Goal: Task Accomplishment & Management: Manage account settings

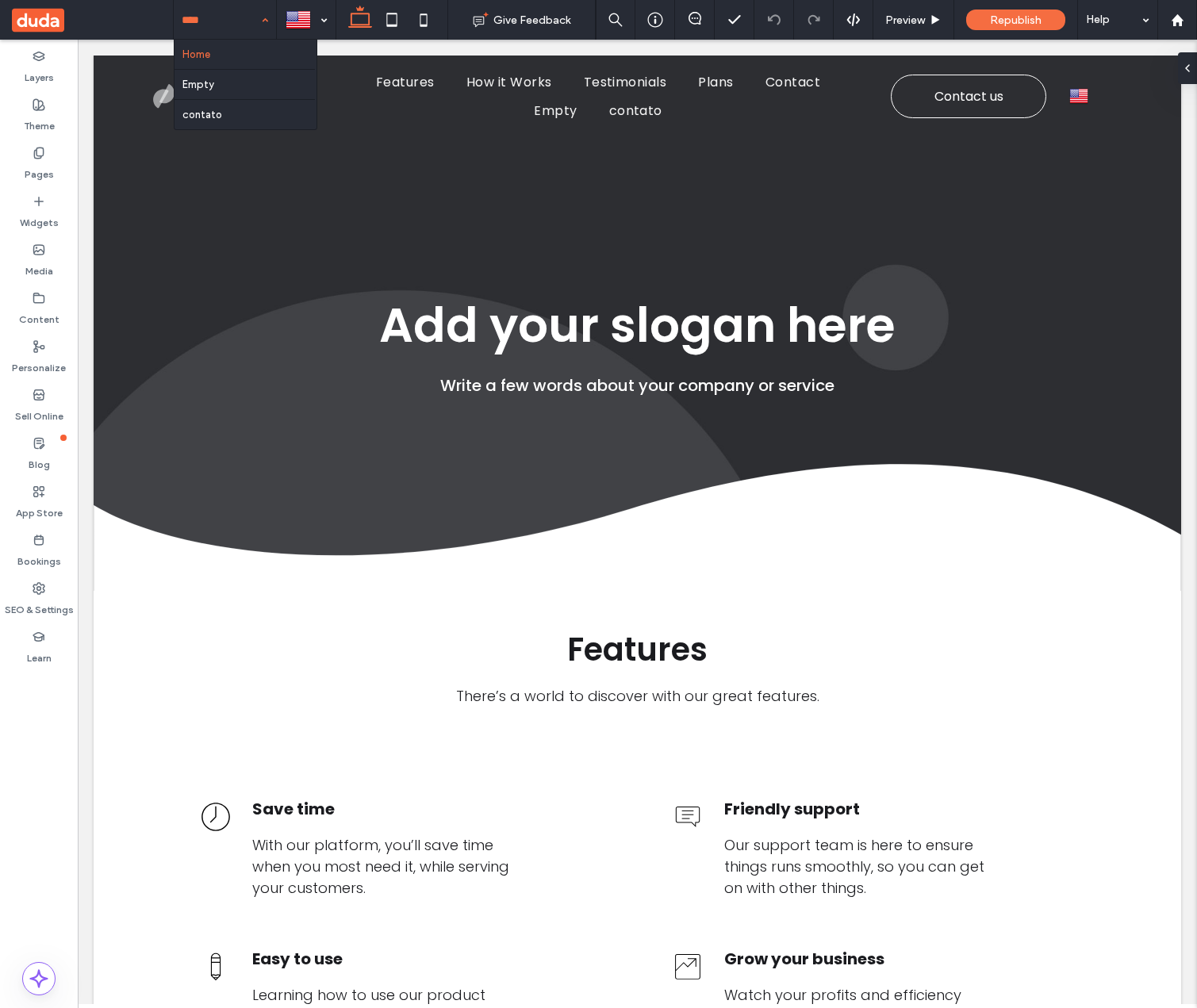
drag, startPoint x: 237, startPoint y: 27, endPoint x: 232, endPoint y: 42, distance: 15.8
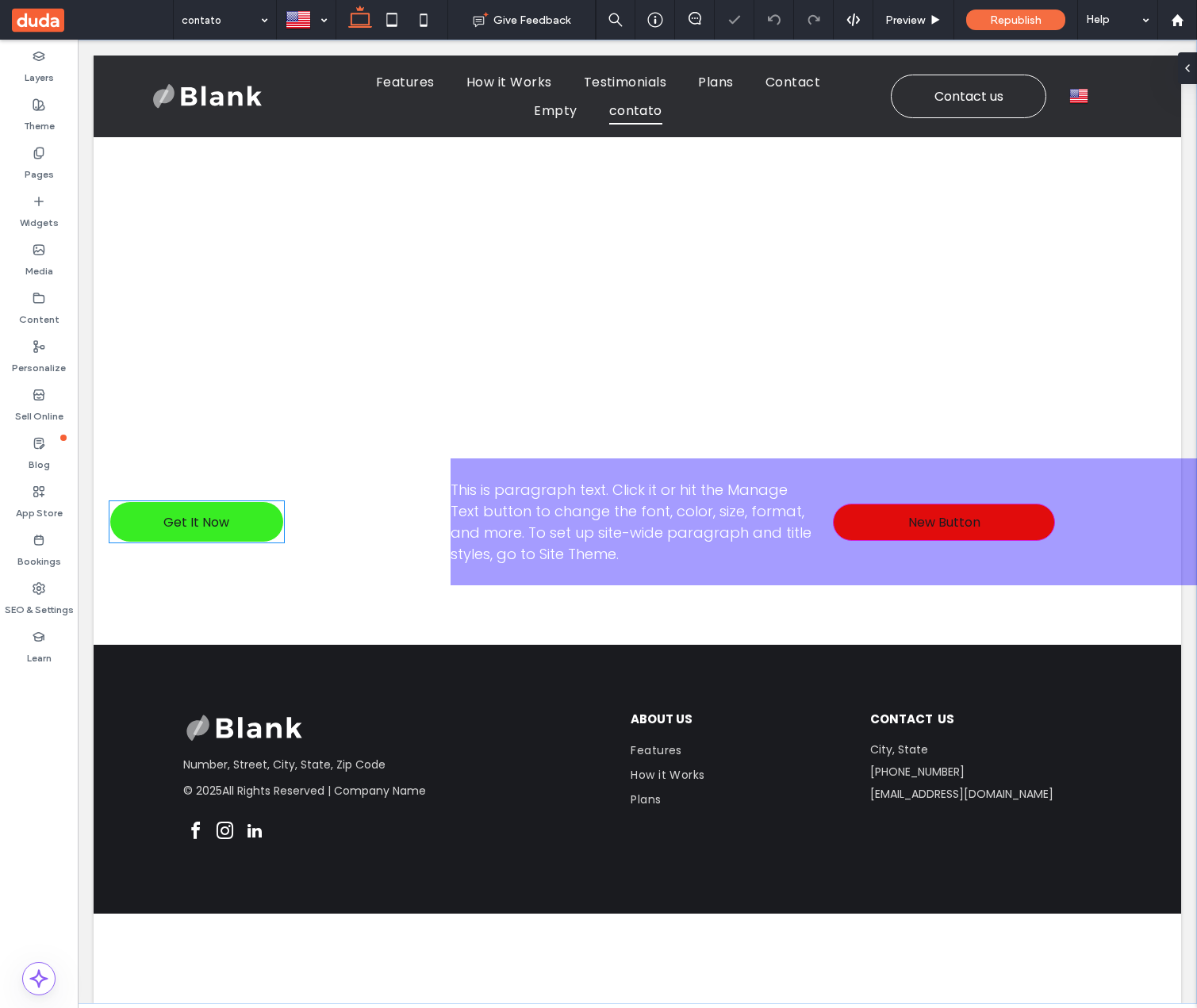
click at [138, 524] on link "Get It Now" at bounding box center [197, 522] width 175 height 41
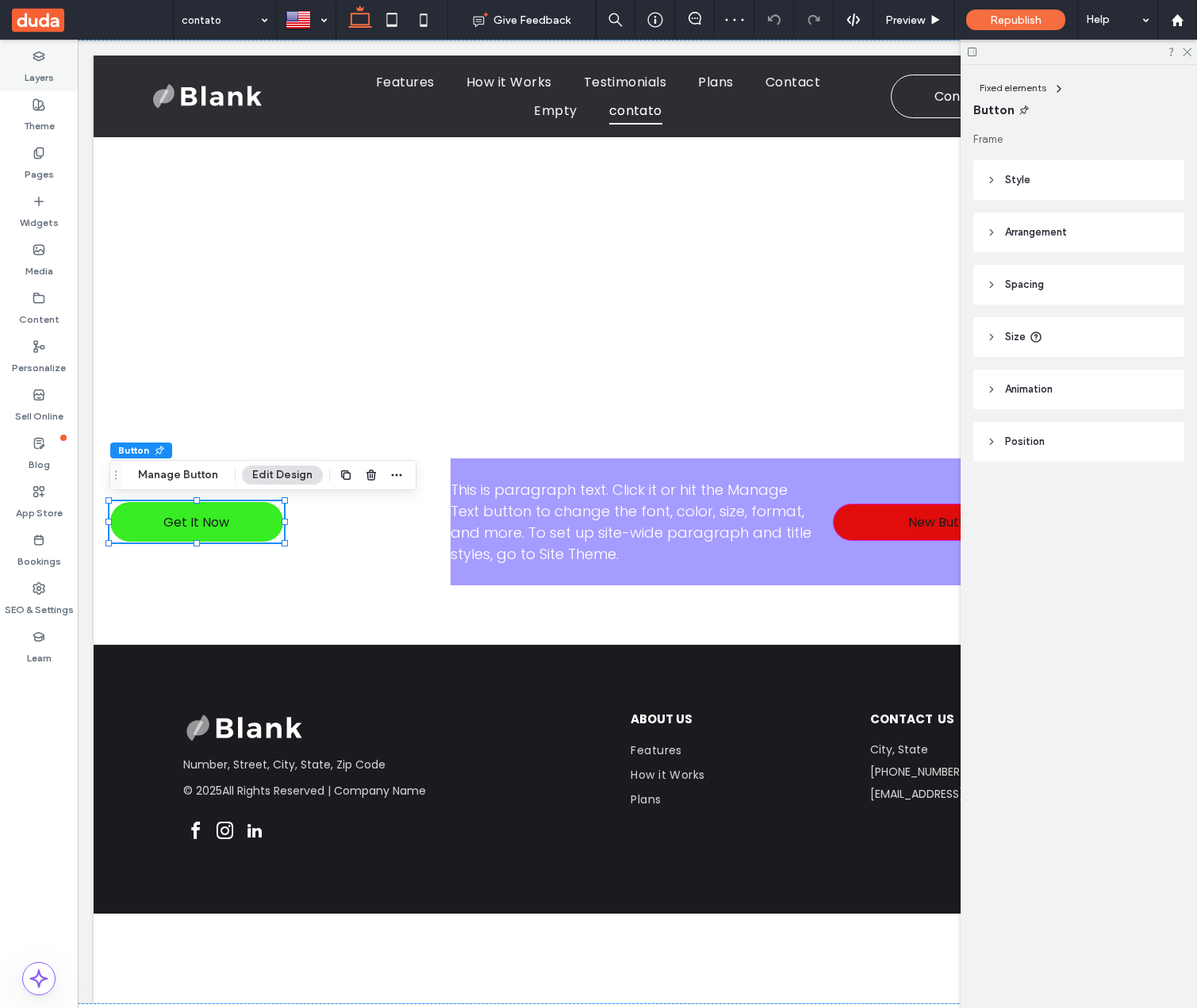
drag, startPoint x: 55, startPoint y: 66, endPoint x: 41, endPoint y: 66, distance: 14.0
click at [51, 66] on div "Layers" at bounding box center [39, 67] width 78 height 49
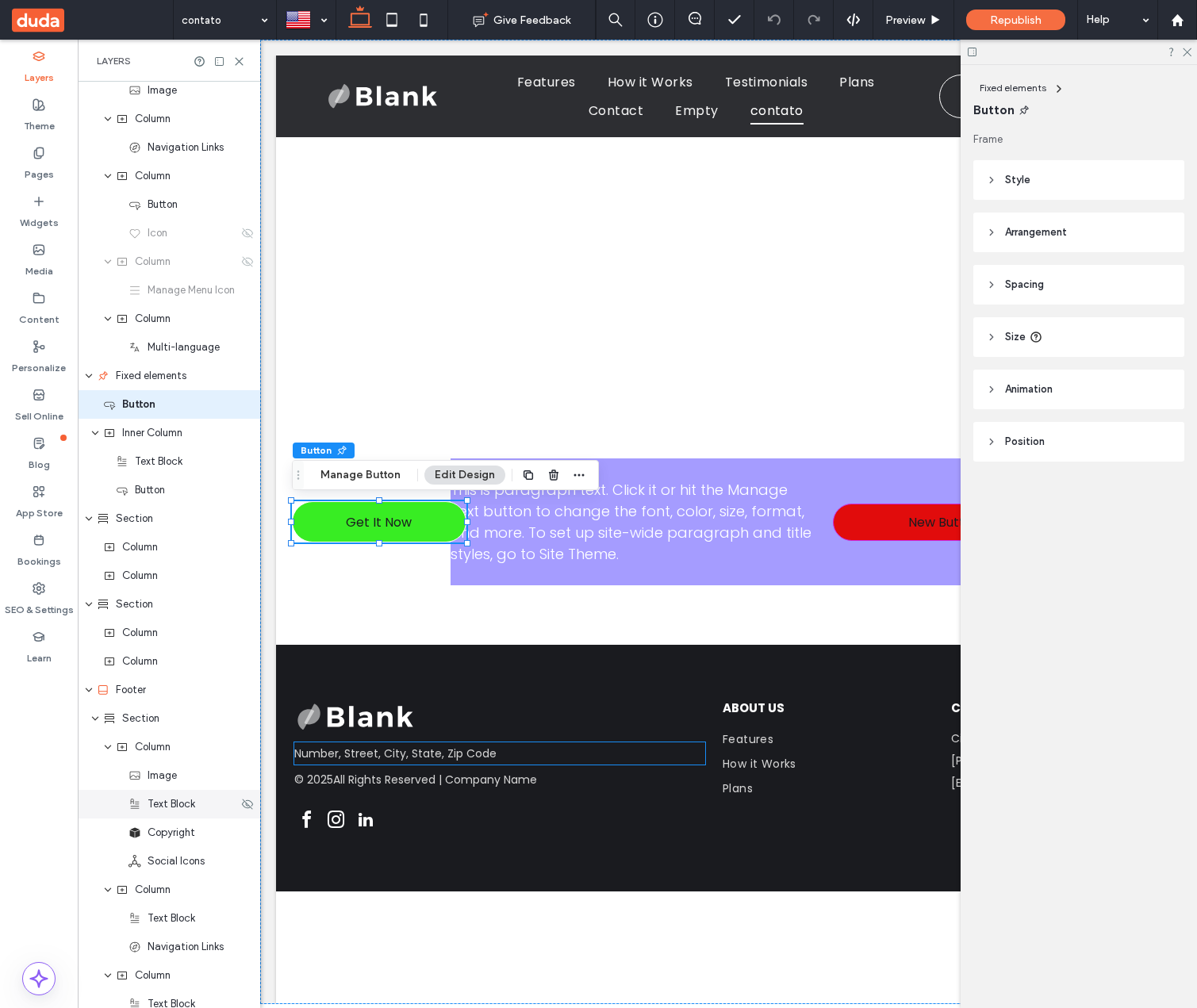
scroll to position [193, 0]
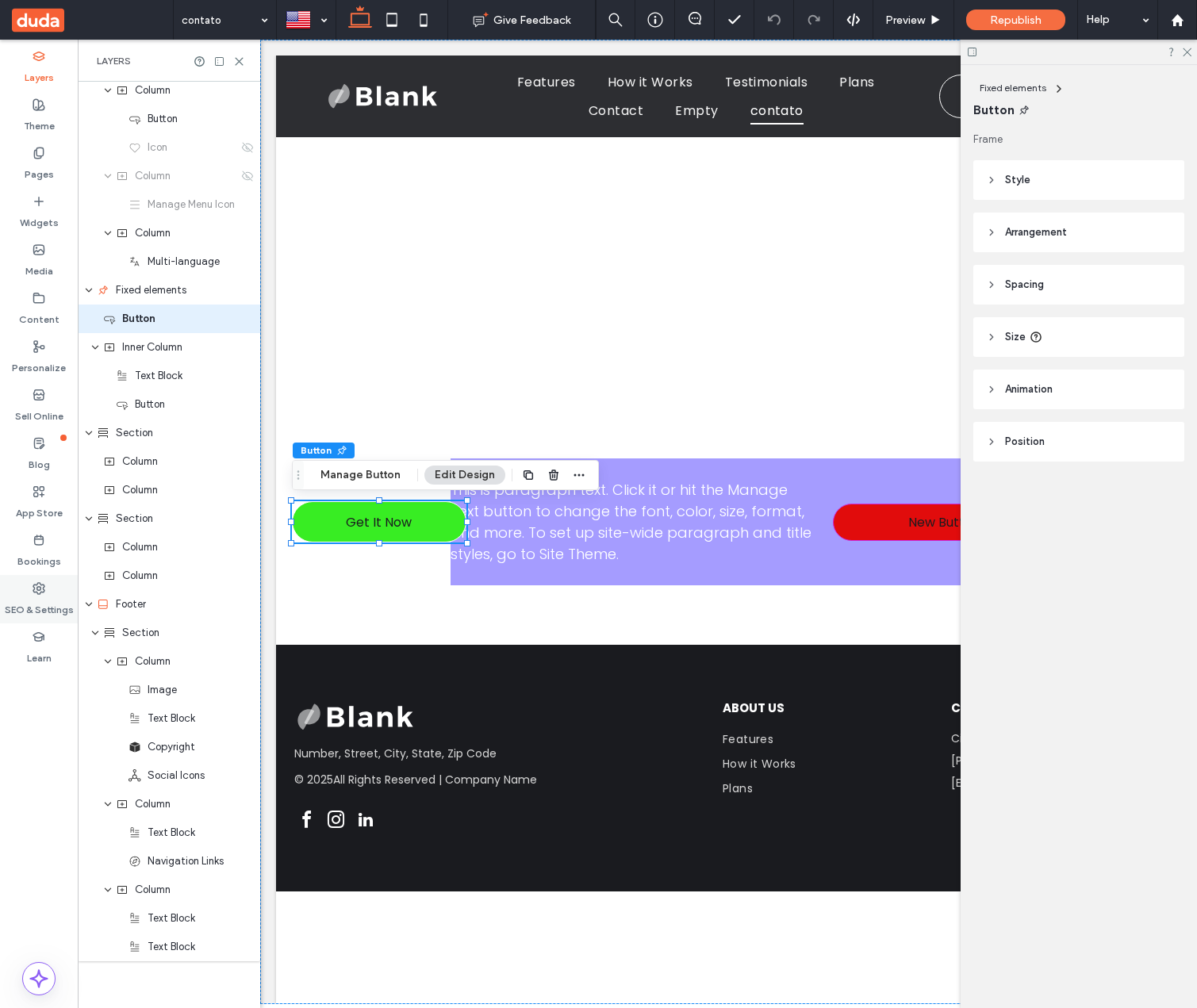
click at [24, 603] on label "SEO & Settings" at bounding box center [39, 606] width 69 height 22
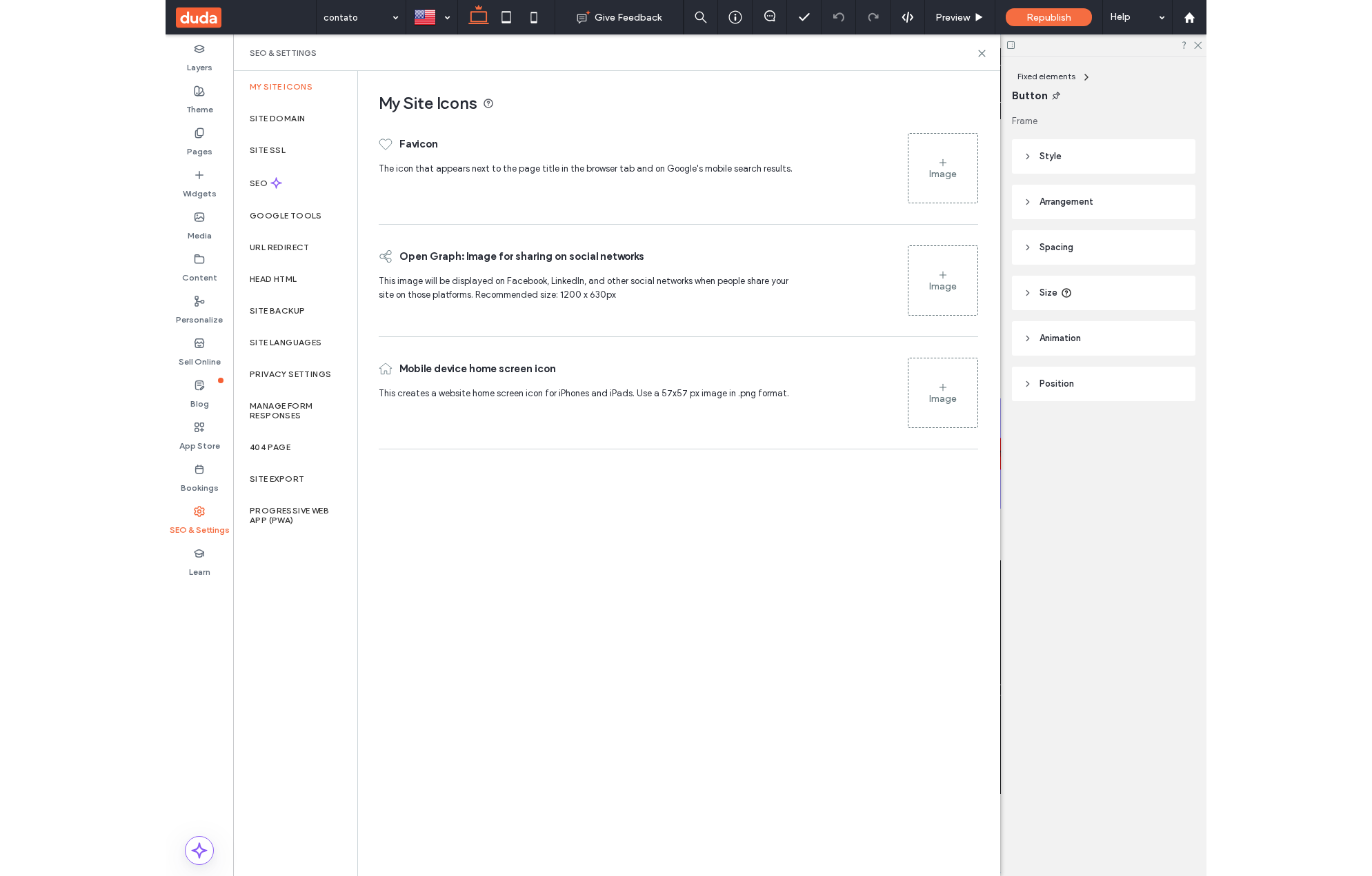
scroll to position [153, 0]
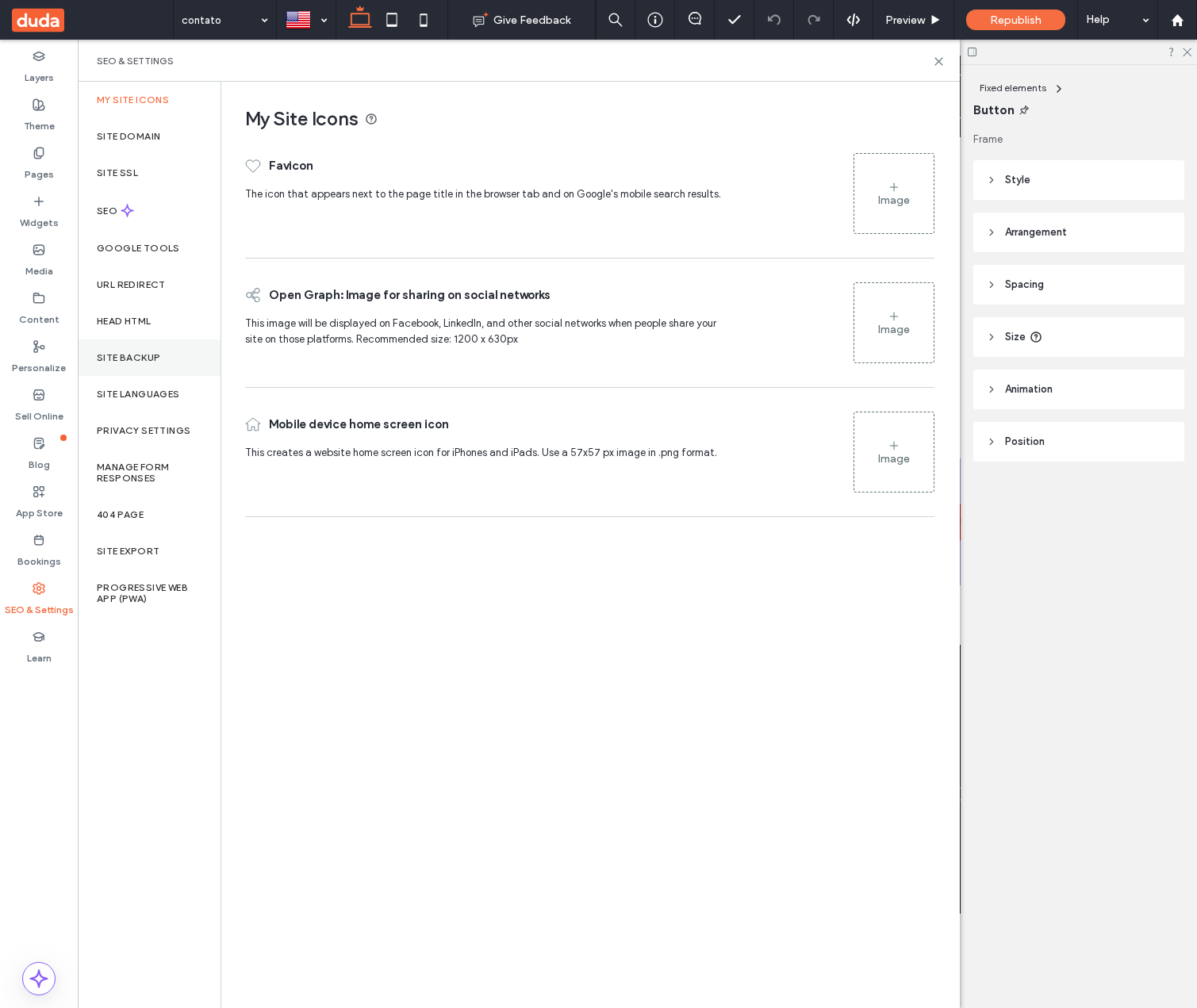
click at [147, 365] on div "Site Backup" at bounding box center [149, 357] width 143 height 36
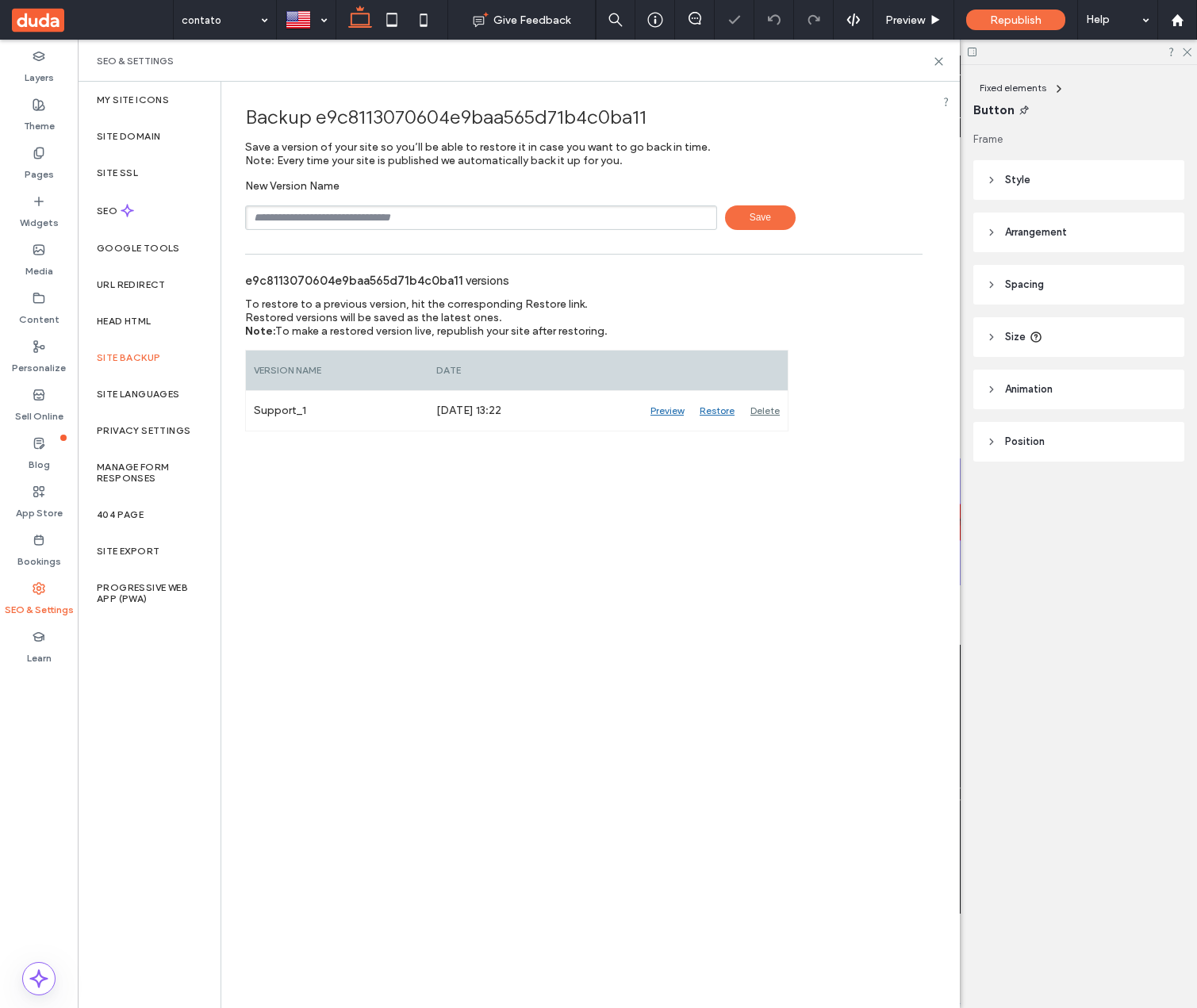
click at [302, 202] on div "New Version Name Save" at bounding box center [583, 205] width 677 height 51
click at [297, 213] on input "text" at bounding box center [481, 218] width 472 height 25
type input "**********"
click at [778, 220] on span "Save" at bounding box center [760, 218] width 71 height 25
click at [756, 407] on div "Delete" at bounding box center [764, 410] width 45 height 40
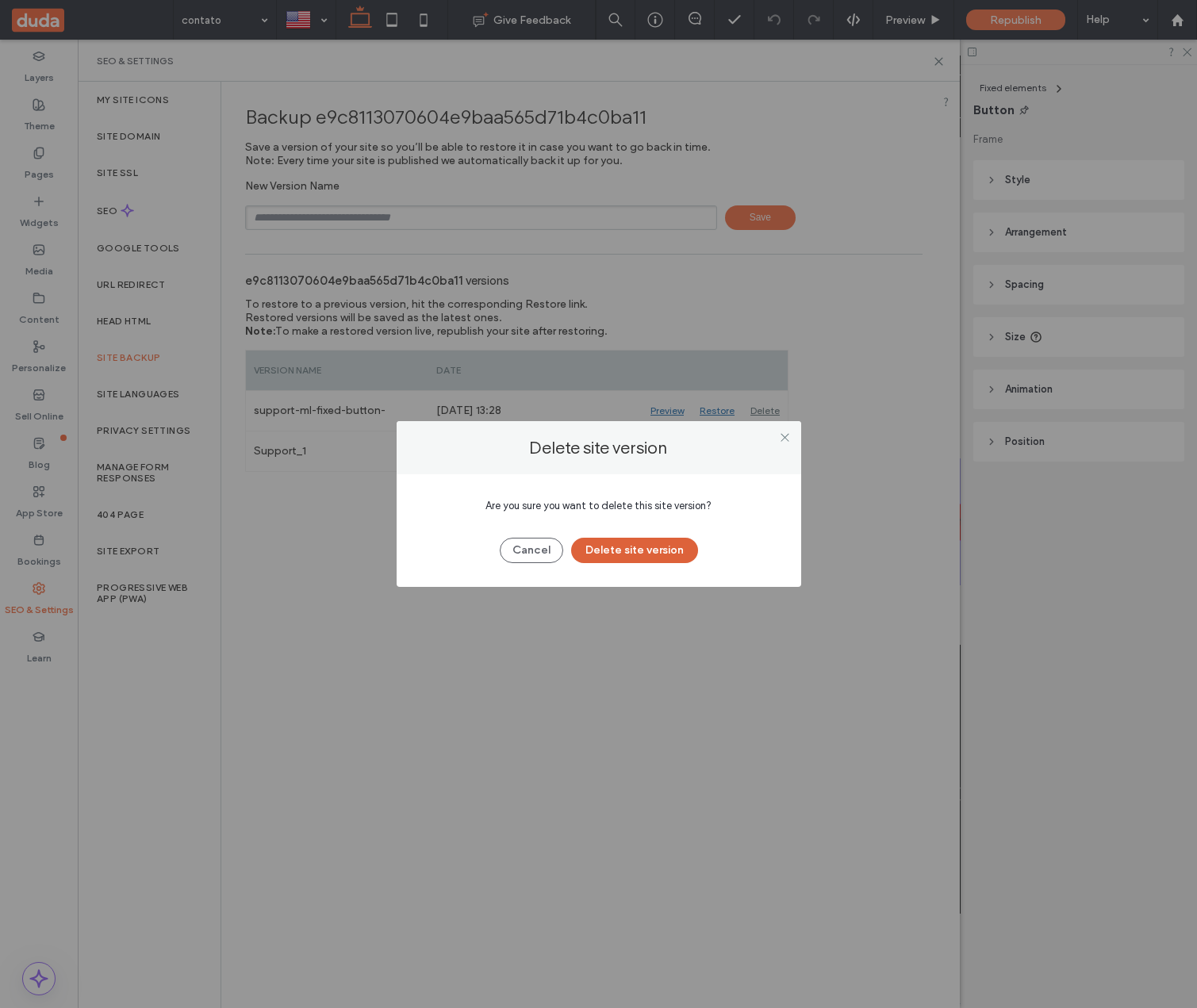
click at [658, 549] on button "Delete site version" at bounding box center [635, 550] width 127 height 26
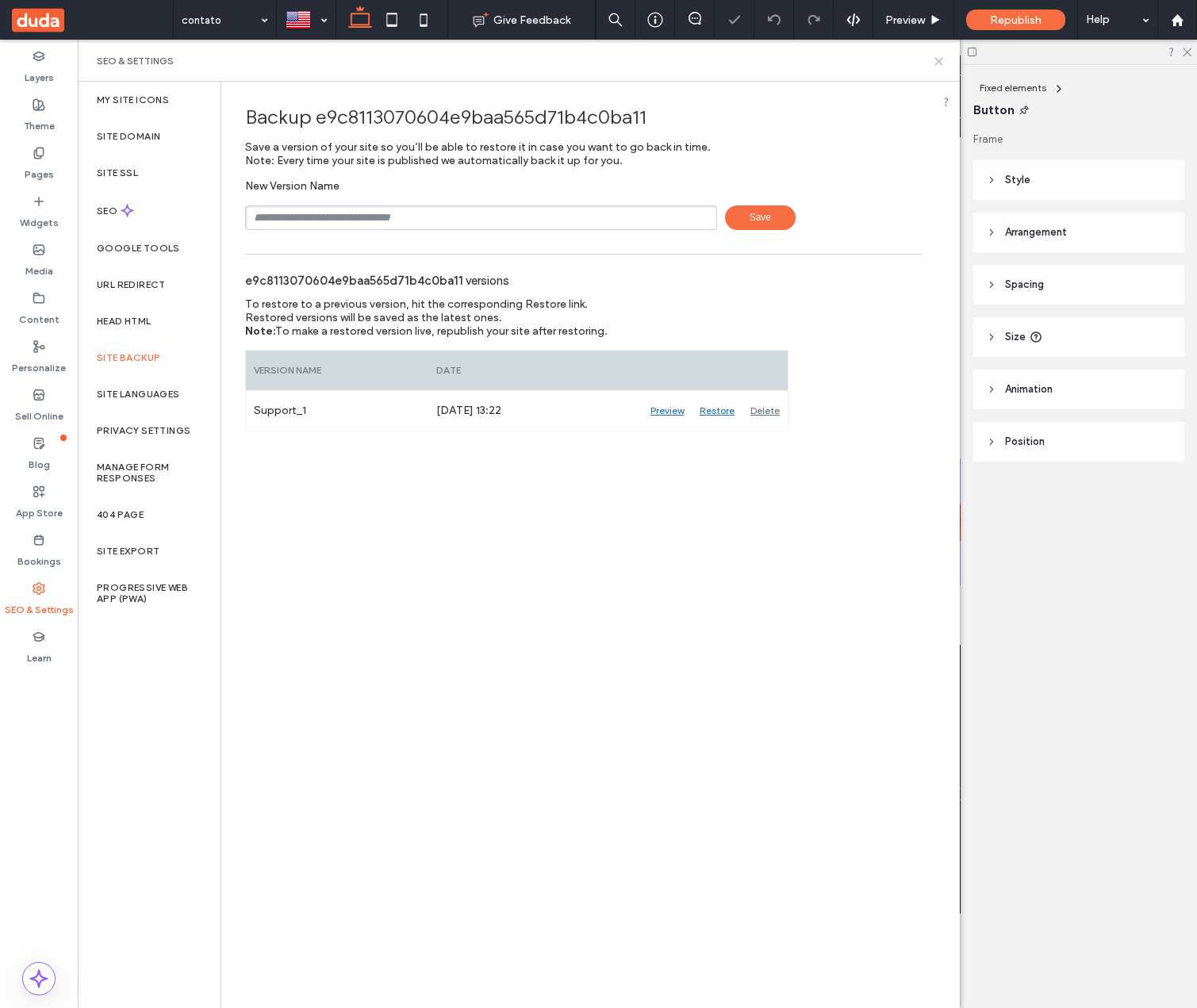
drag, startPoint x: 936, startPoint y: 63, endPoint x: 858, endPoint y: 23, distance: 87.7
click at [936, 63] on use at bounding box center [939, 62] width 7 height 7
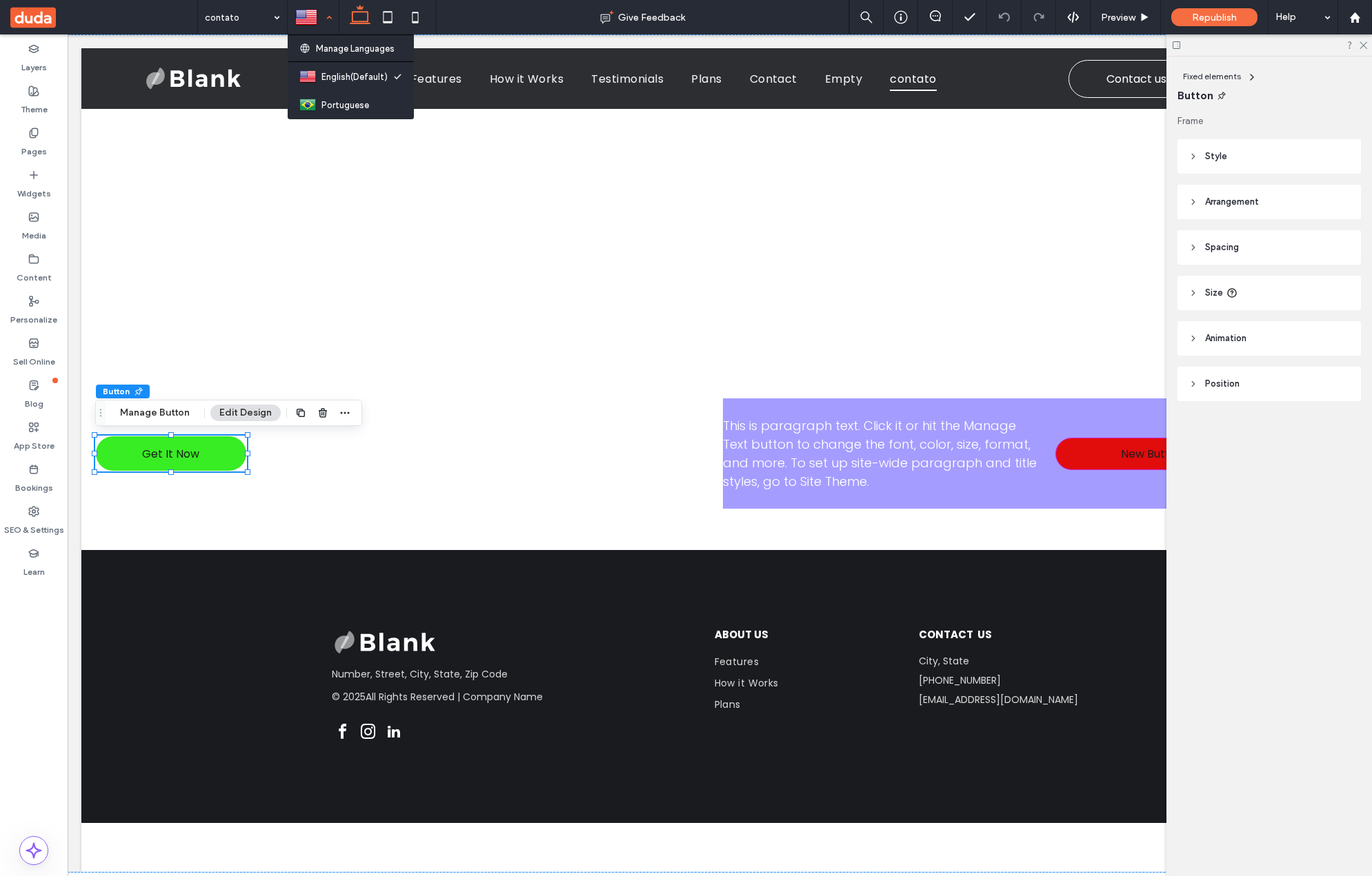
click at [322, 18] on div at bounding box center [313, 17] width 50 height 33
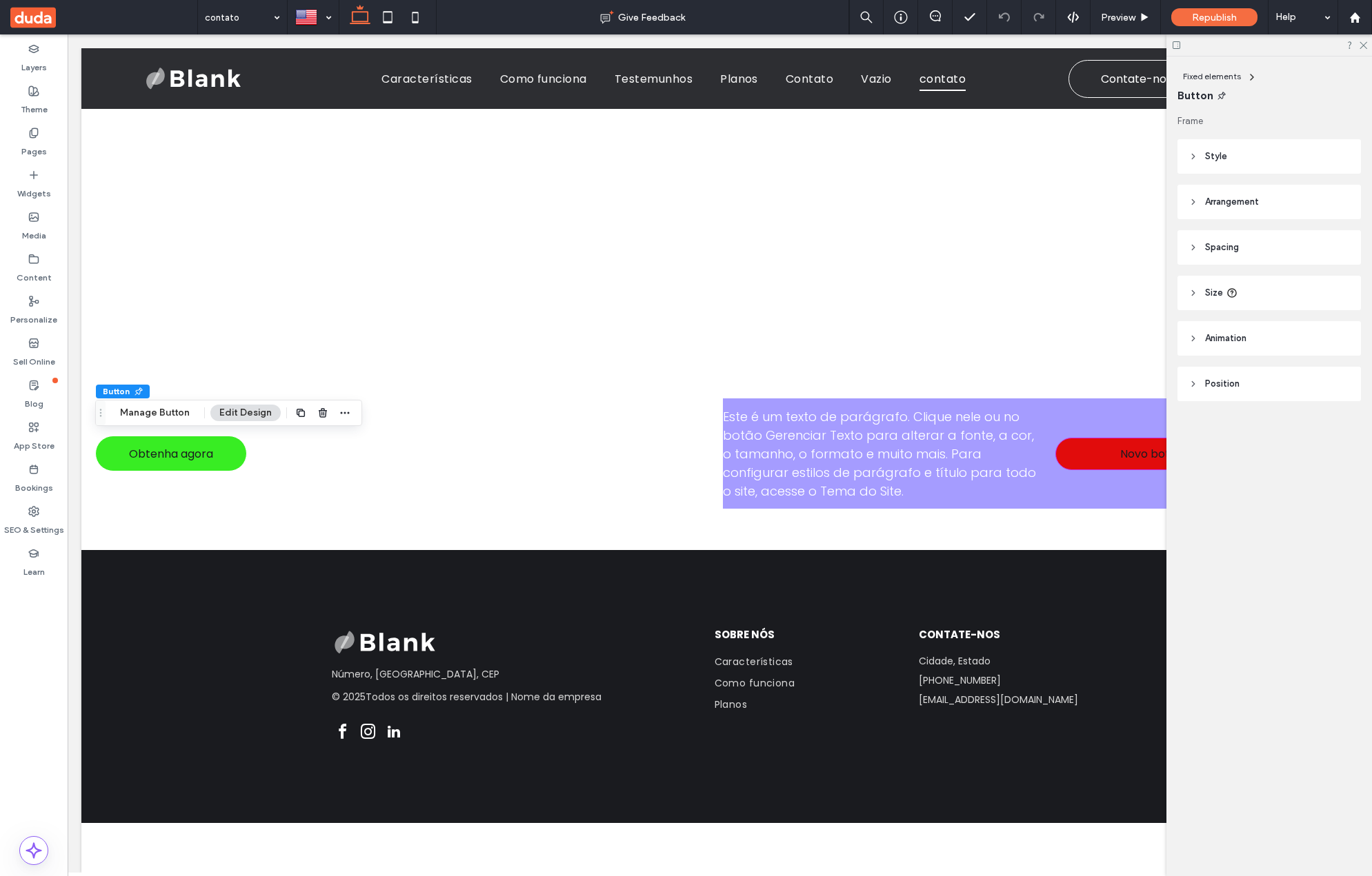
scroll to position [0, 0]
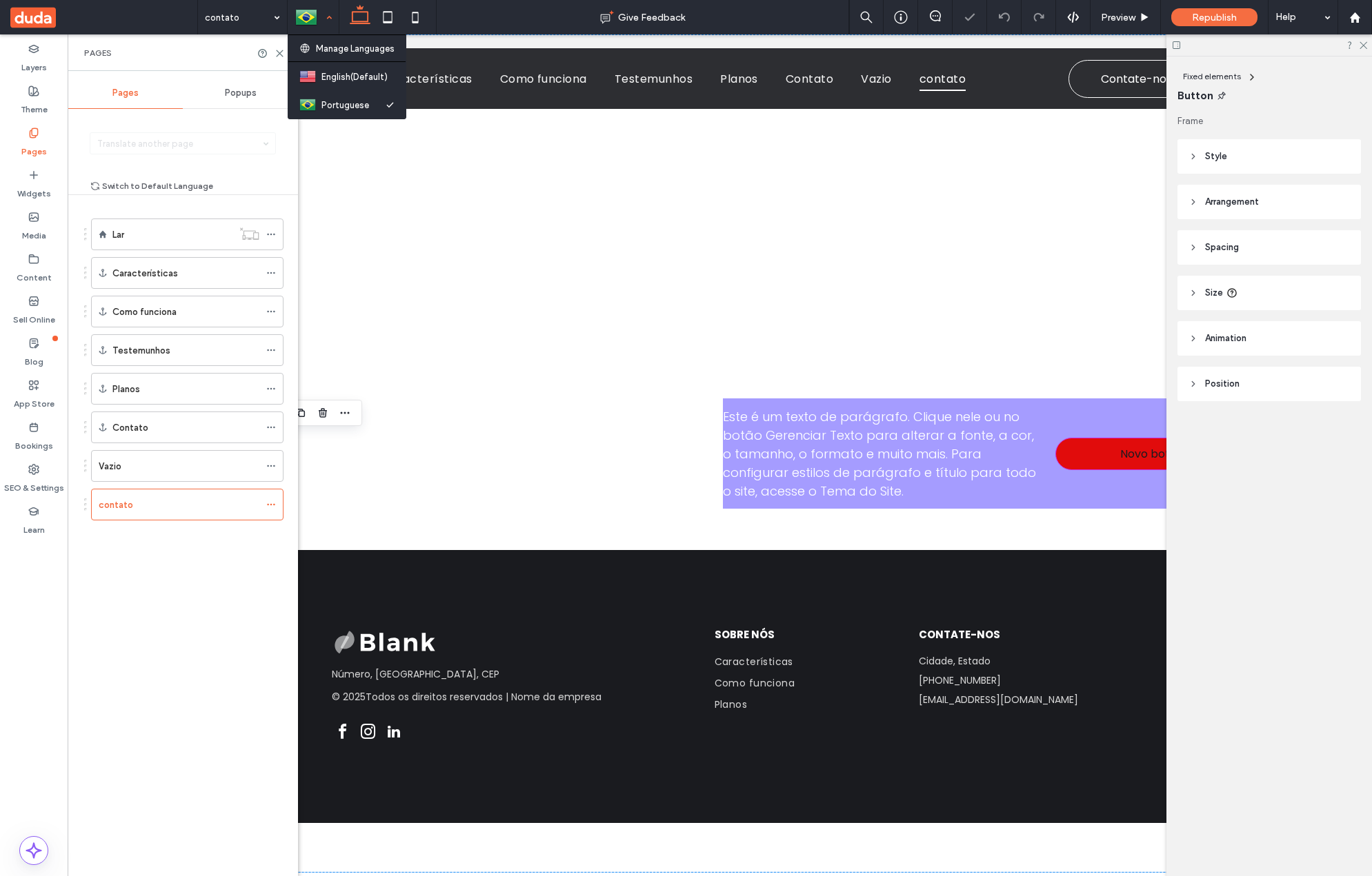
click at [318, 16] on div at bounding box center [313, 17] width 50 height 33
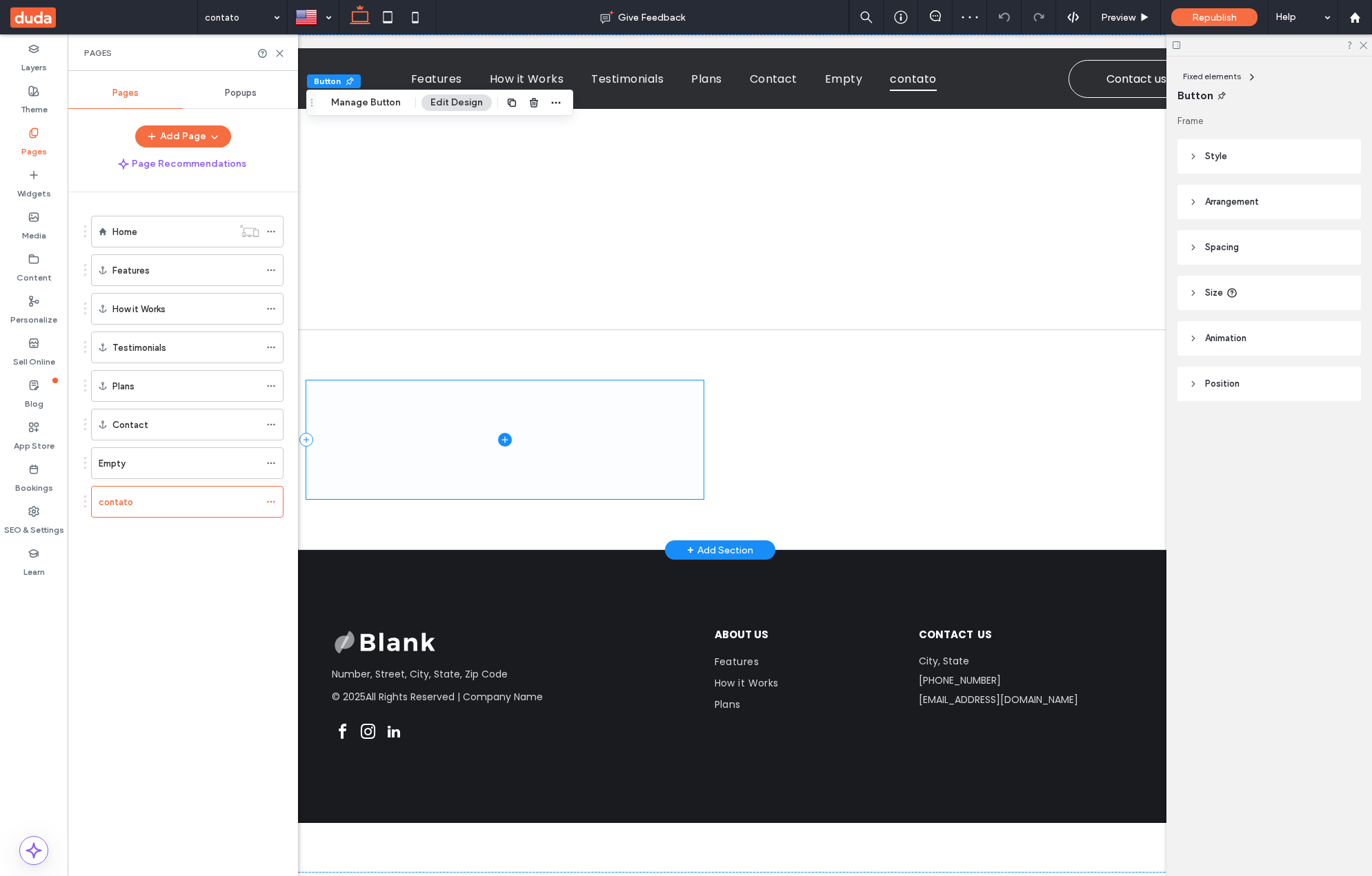
click at [452, 477] on span at bounding box center [505, 440] width 397 height 119
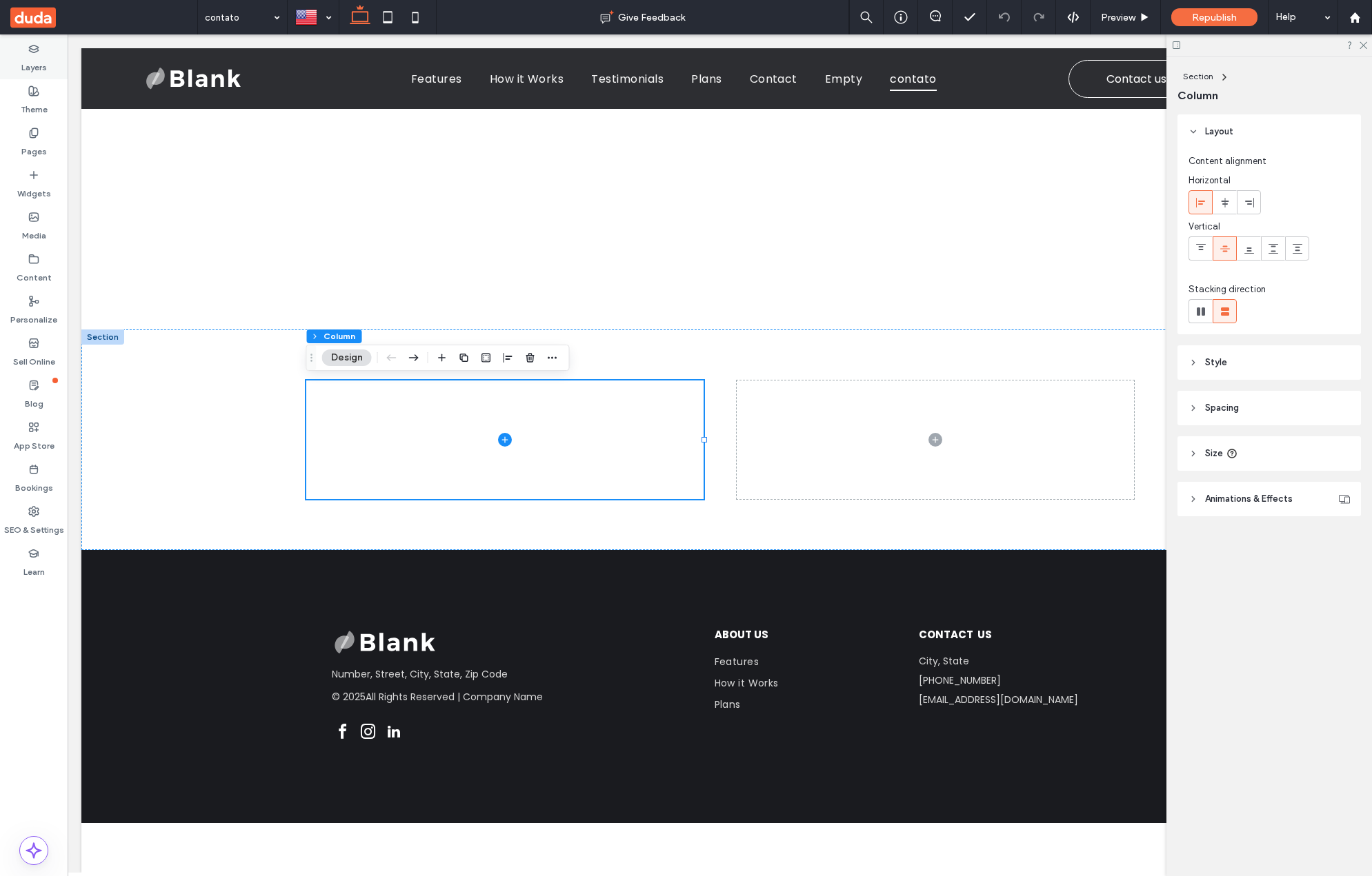
click at [36, 63] on label "Layers" at bounding box center [34, 64] width 25 height 19
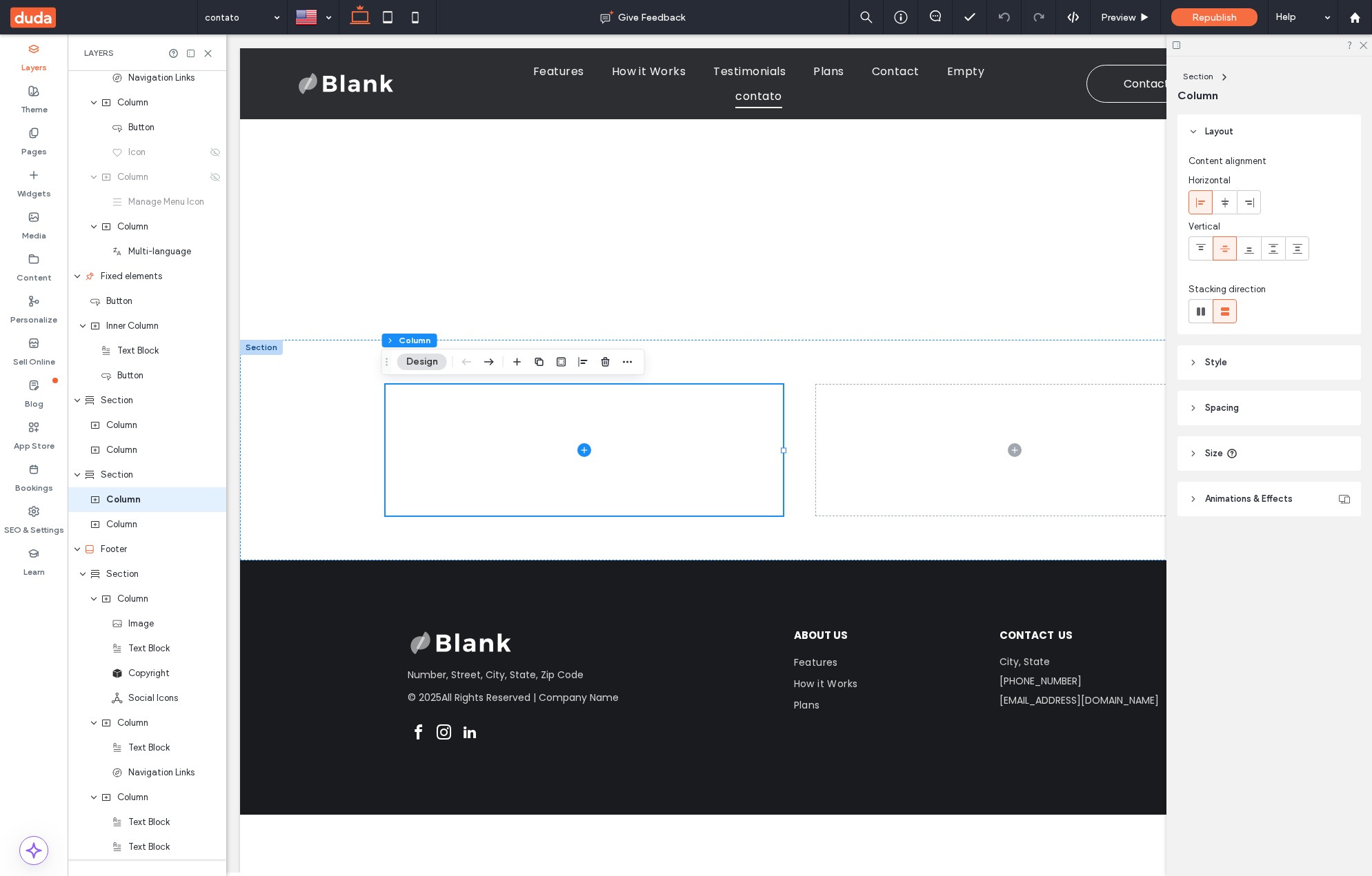
scroll to position [156, 0]
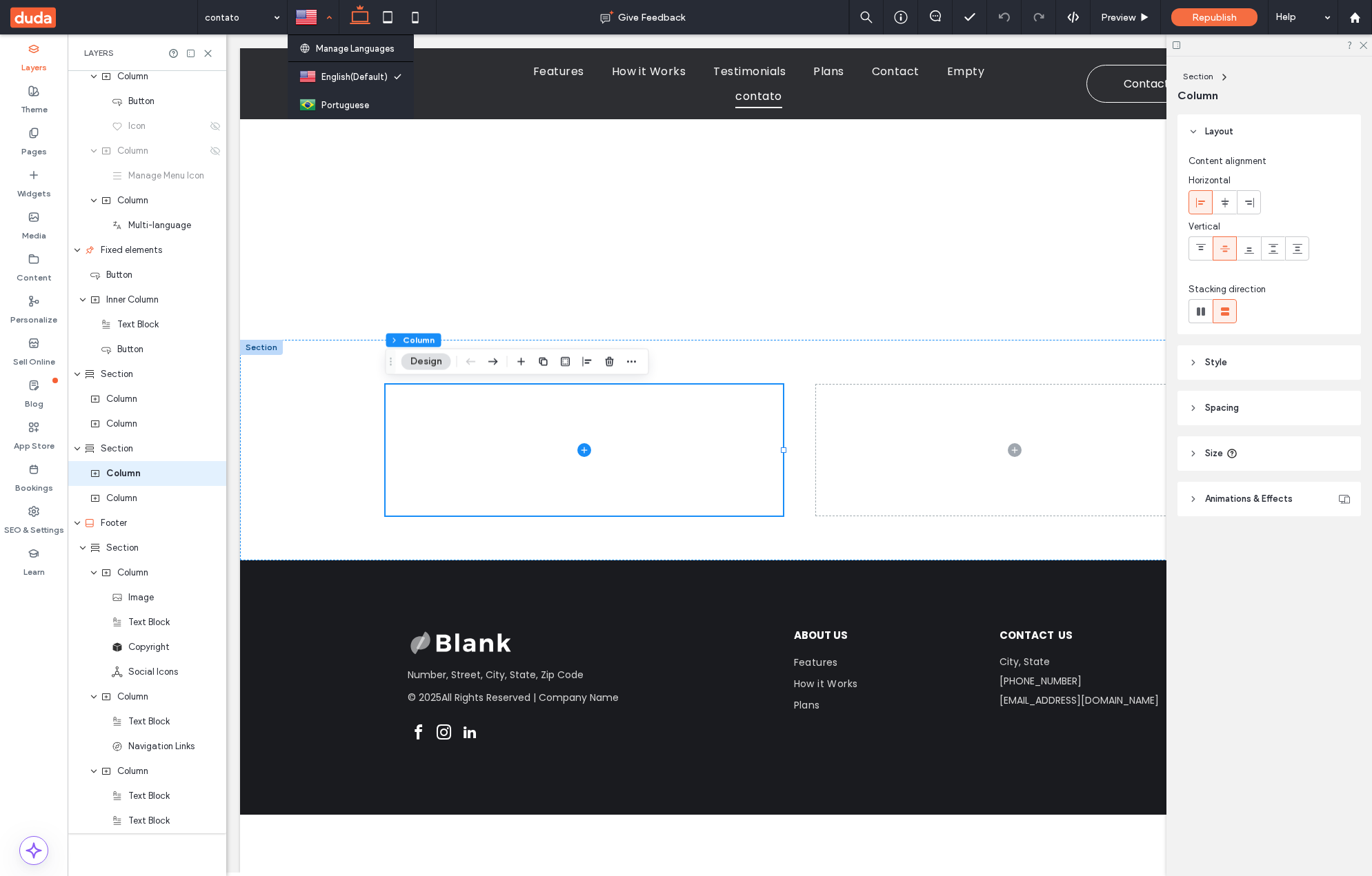
click at [334, 22] on div at bounding box center [313, 17] width 50 height 33
click at [143, 255] on span "Fixed elements" at bounding box center [131, 250] width 61 height 14
click at [140, 239] on div "Fixed elements" at bounding box center [147, 250] width 159 height 25
click at [152, 288] on div "Inner Column" at bounding box center [147, 300] width 159 height 25
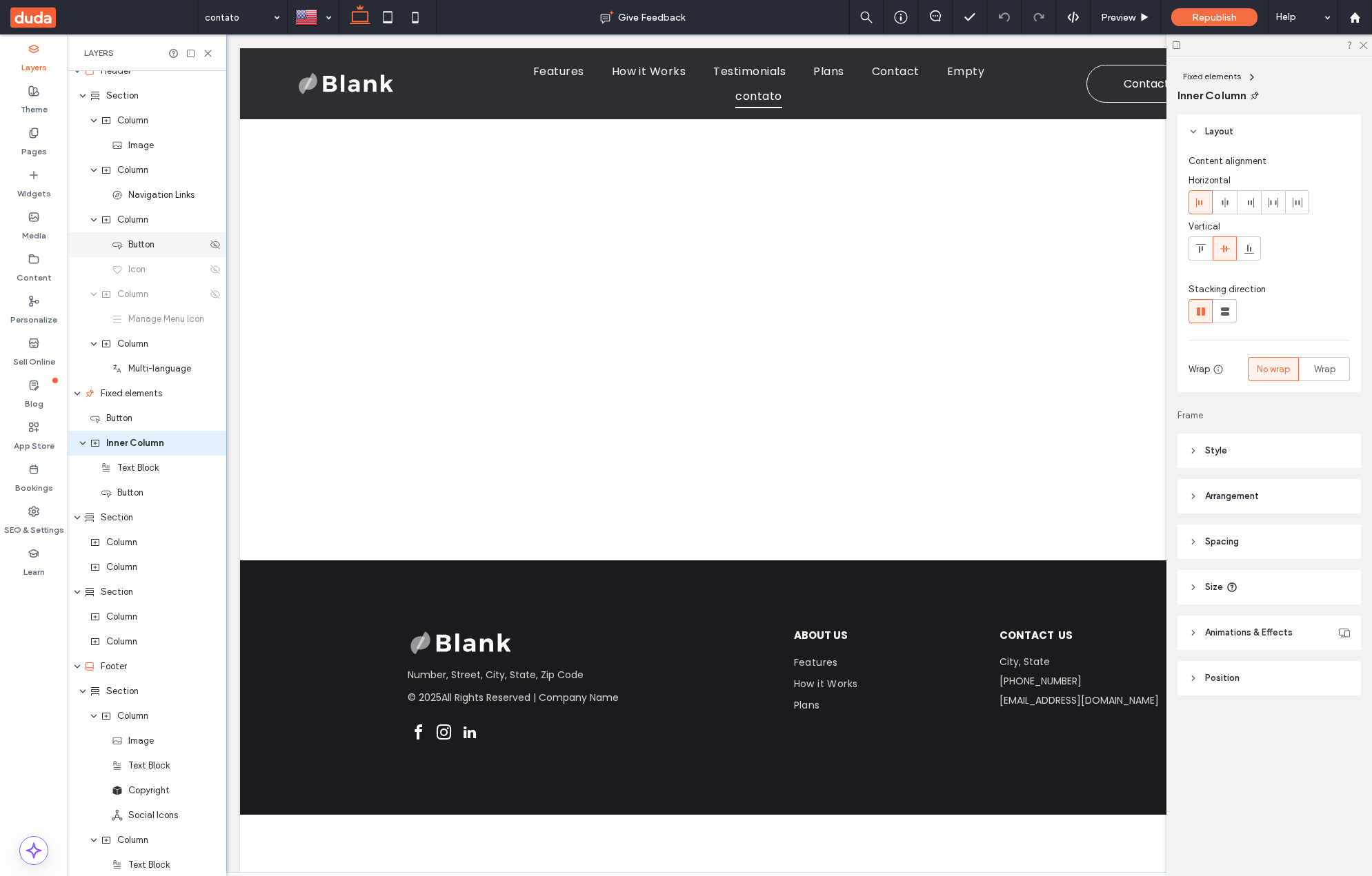
scroll to position [0, 0]
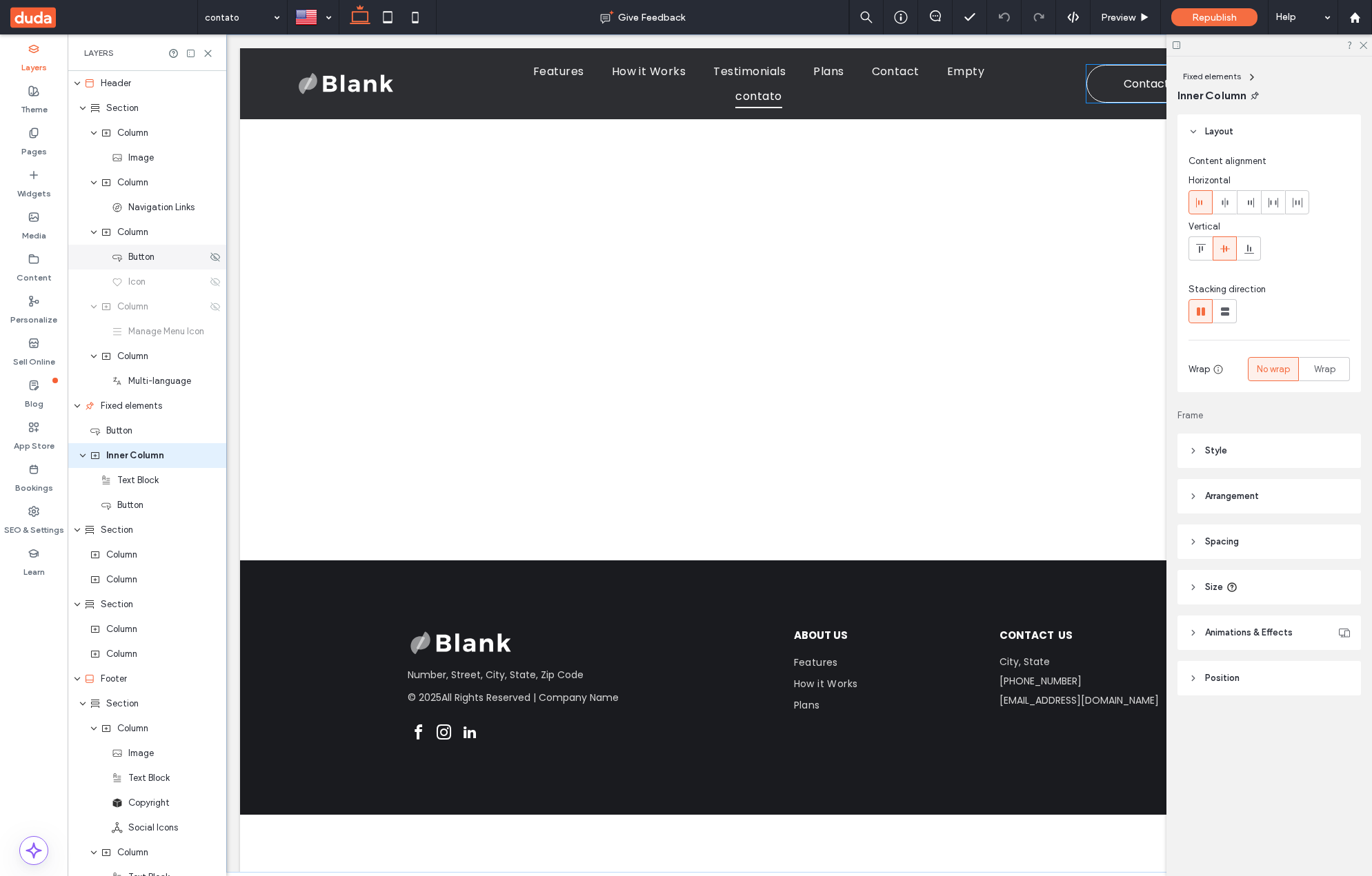
click at [153, 260] on span "Button" at bounding box center [141, 257] width 26 height 14
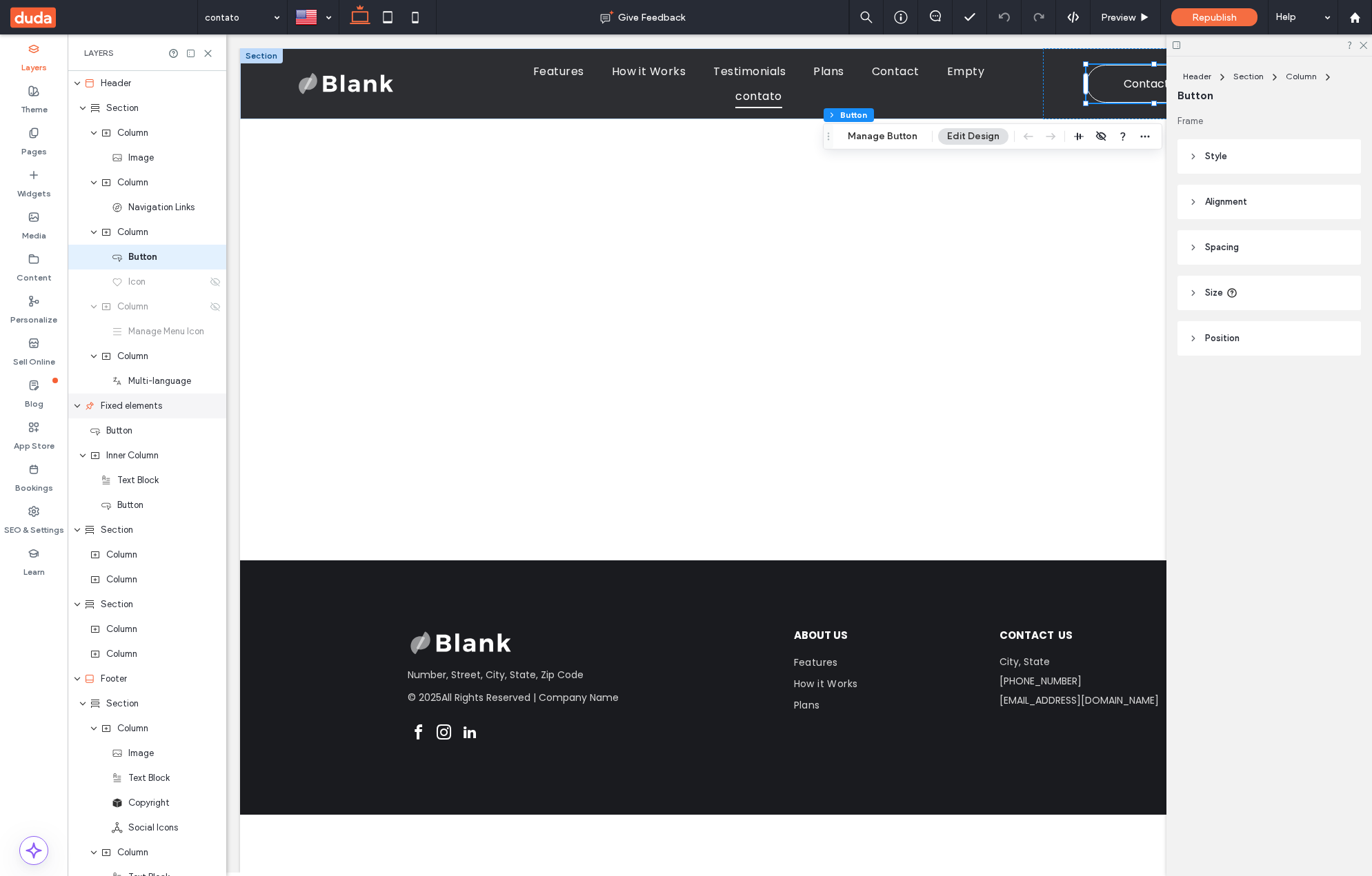
click at [147, 411] on span "Fixed elements" at bounding box center [131, 406] width 61 height 14
click at [151, 398] on span "Fixed elements" at bounding box center [131, 403] width 61 height 14
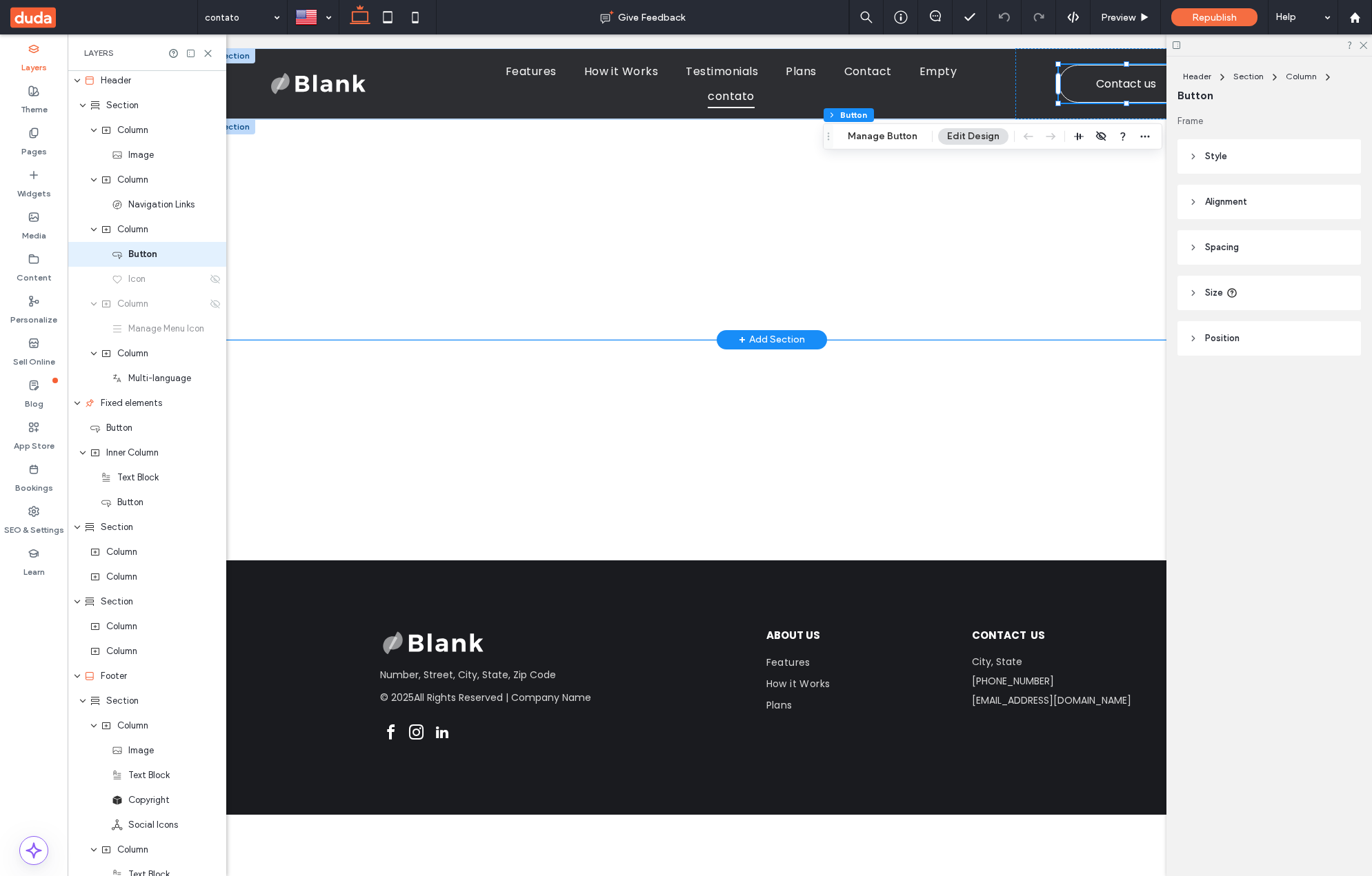
scroll to position [0, 0]
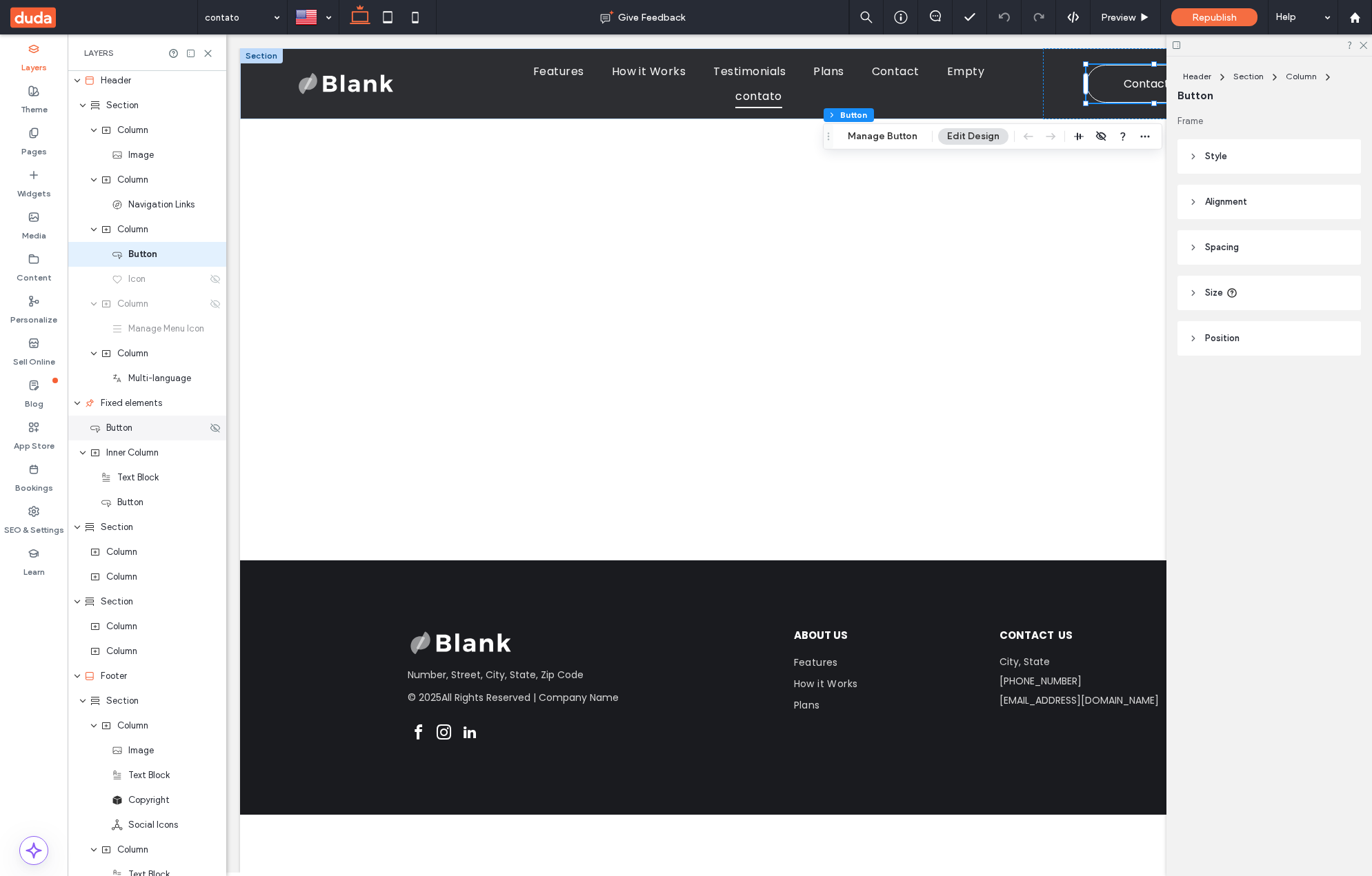
click at [166, 410] on div "Fixed elements" at bounding box center [147, 403] width 159 height 25
click at [160, 423] on div "Button" at bounding box center [148, 428] width 117 height 14
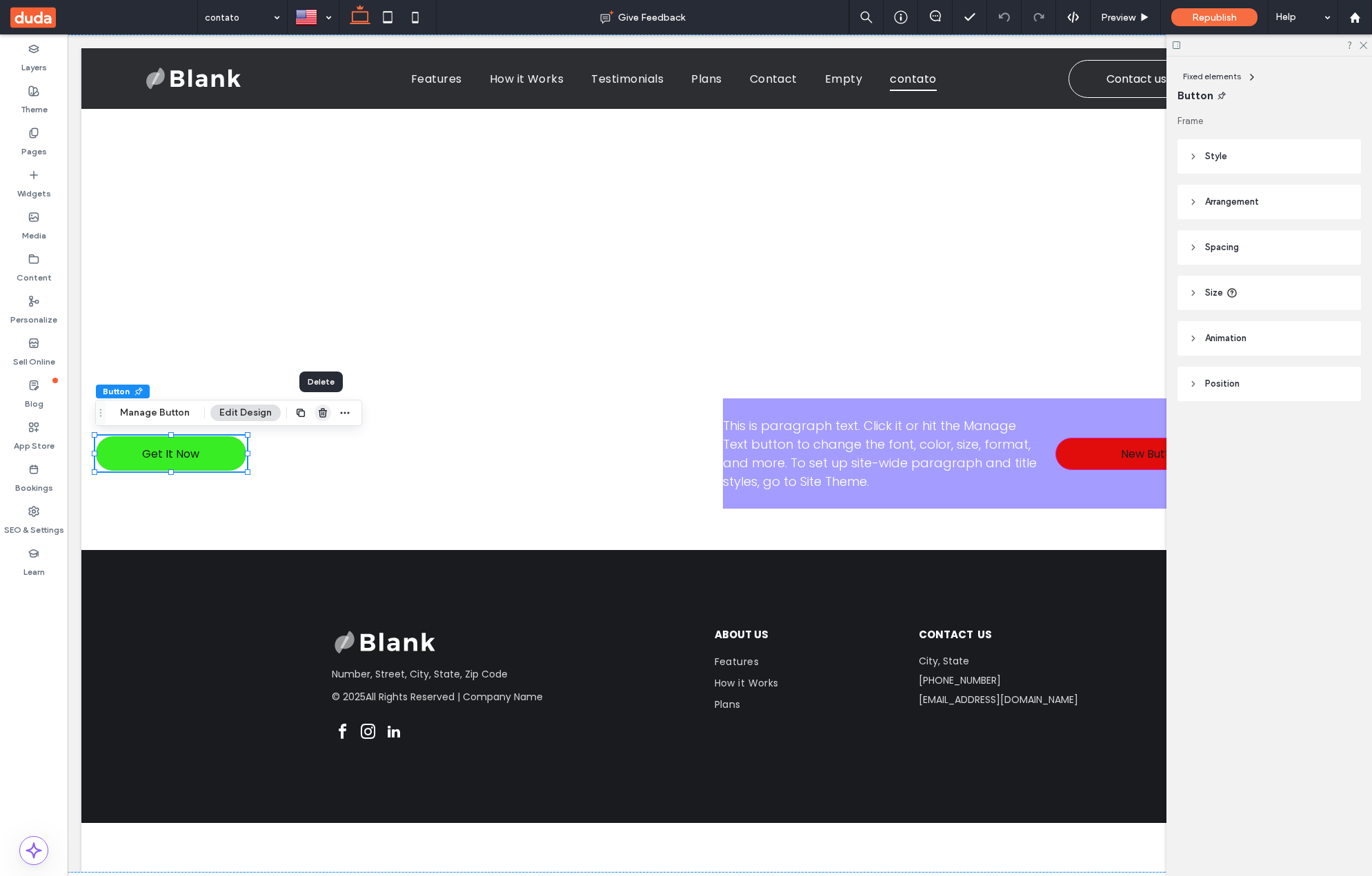
click at [321, 411] on icon "button" at bounding box center [322, 413] width 11 height 11
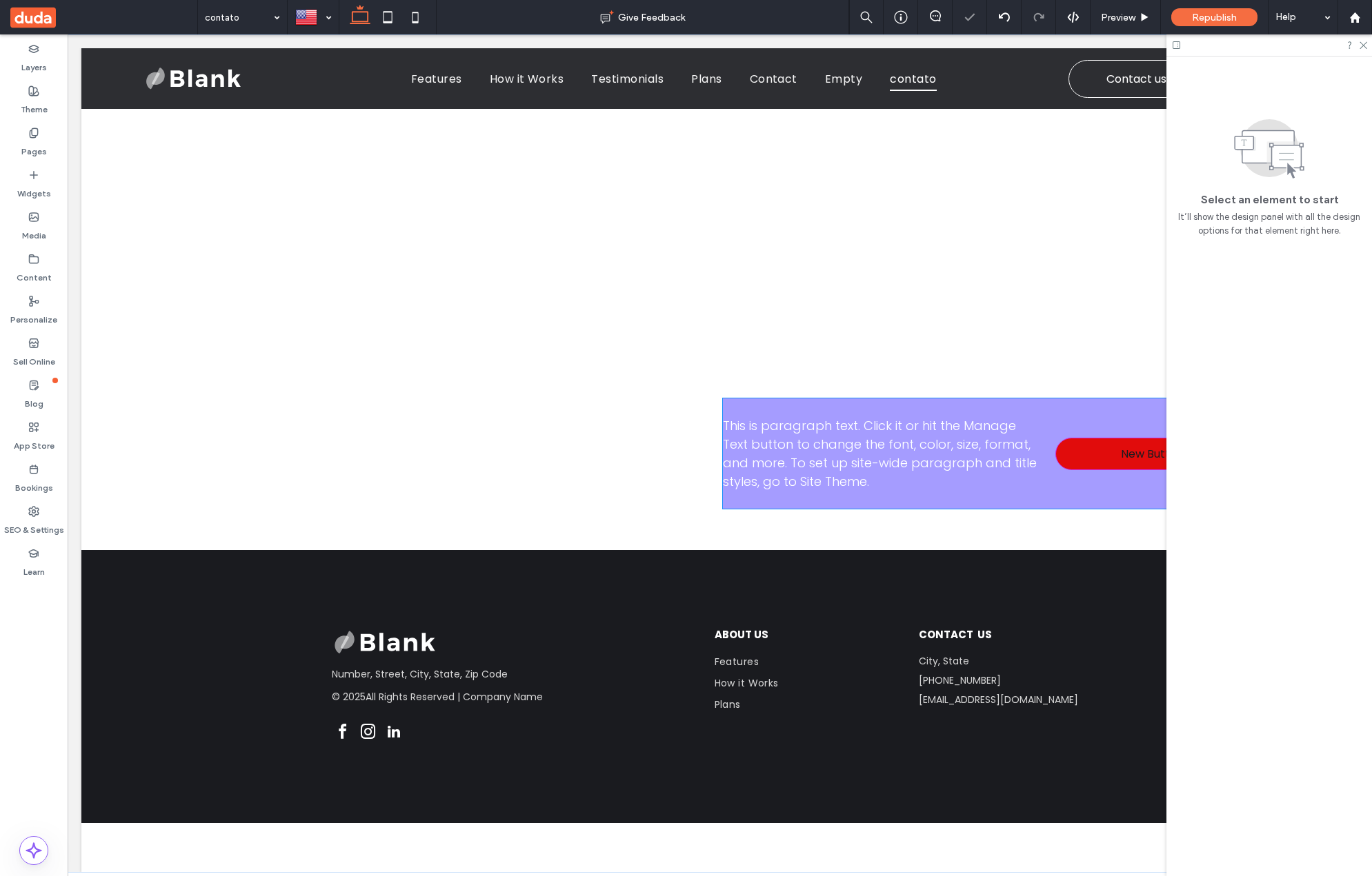
click at [775, 409] on div "This is paragraph text. Click it or hit the Manage Text button to change the fo…" at bounding box center [1047, 453] width 649 height 110
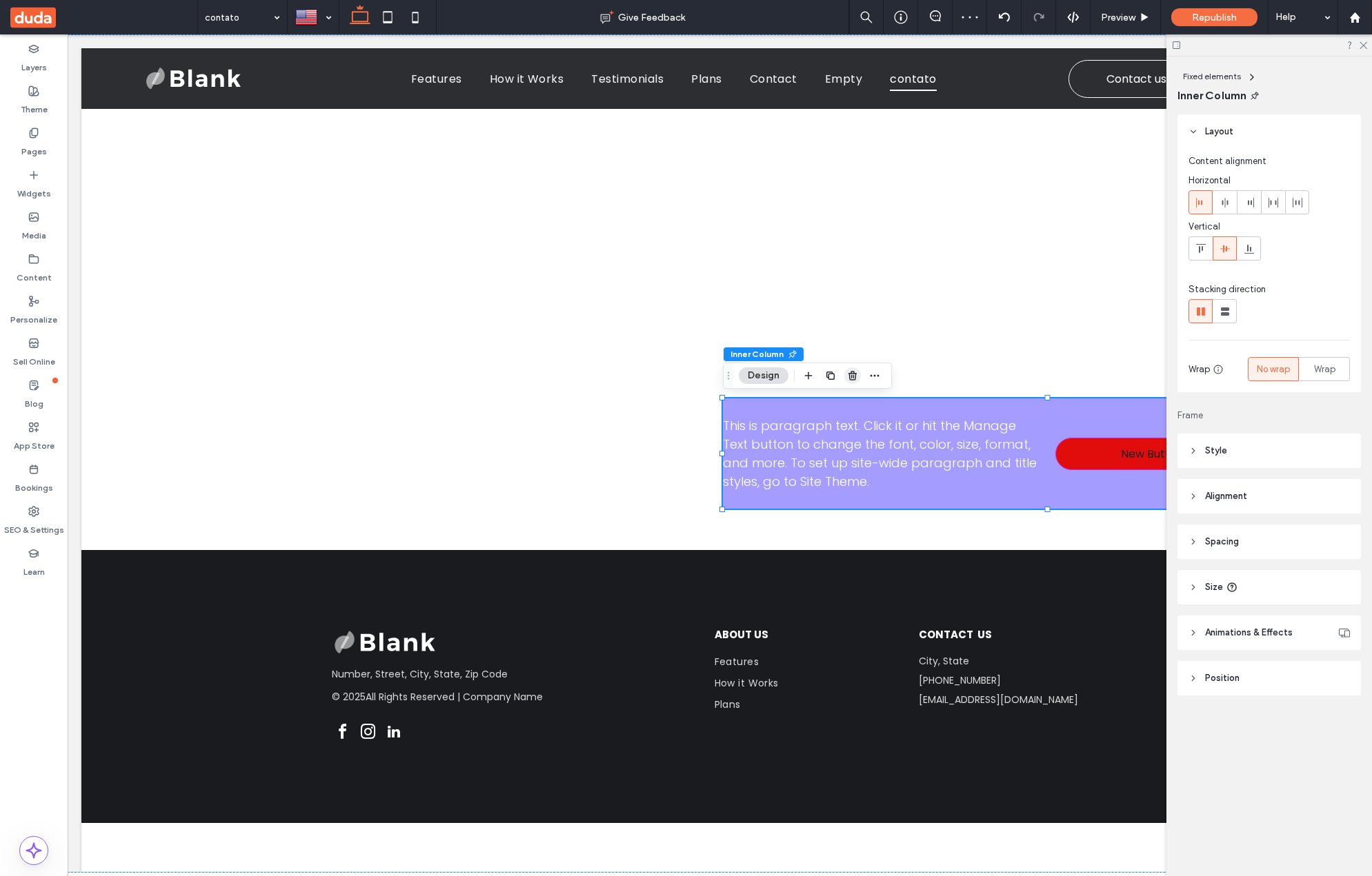
click at [852, 368] on span "button" at bounding box center [853, 376] width 17 height 17
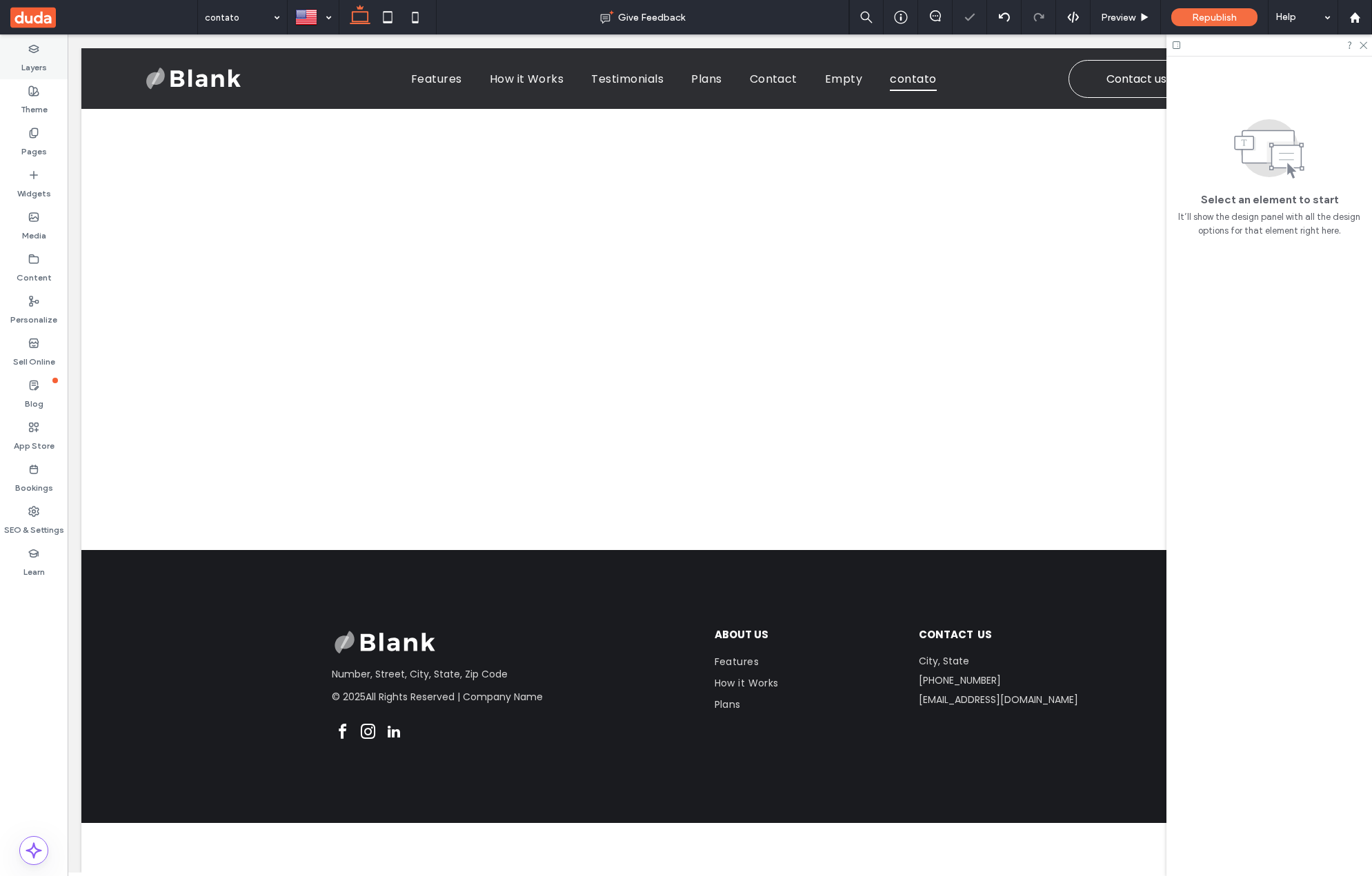
click at [15, 58] on div "Layers" at bounding box center [34, 58] width 68 height 42
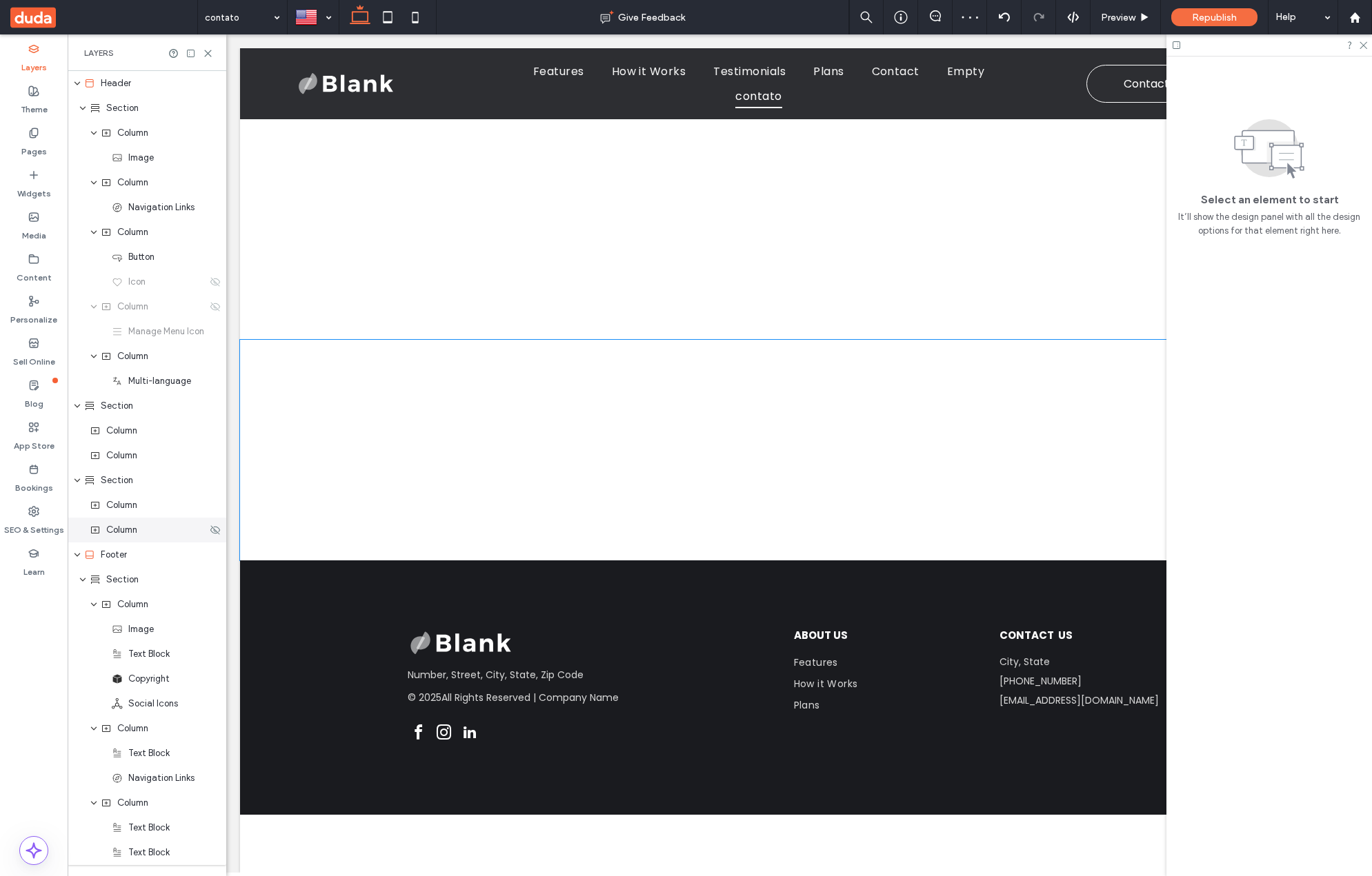
scroll to position [44, 0]
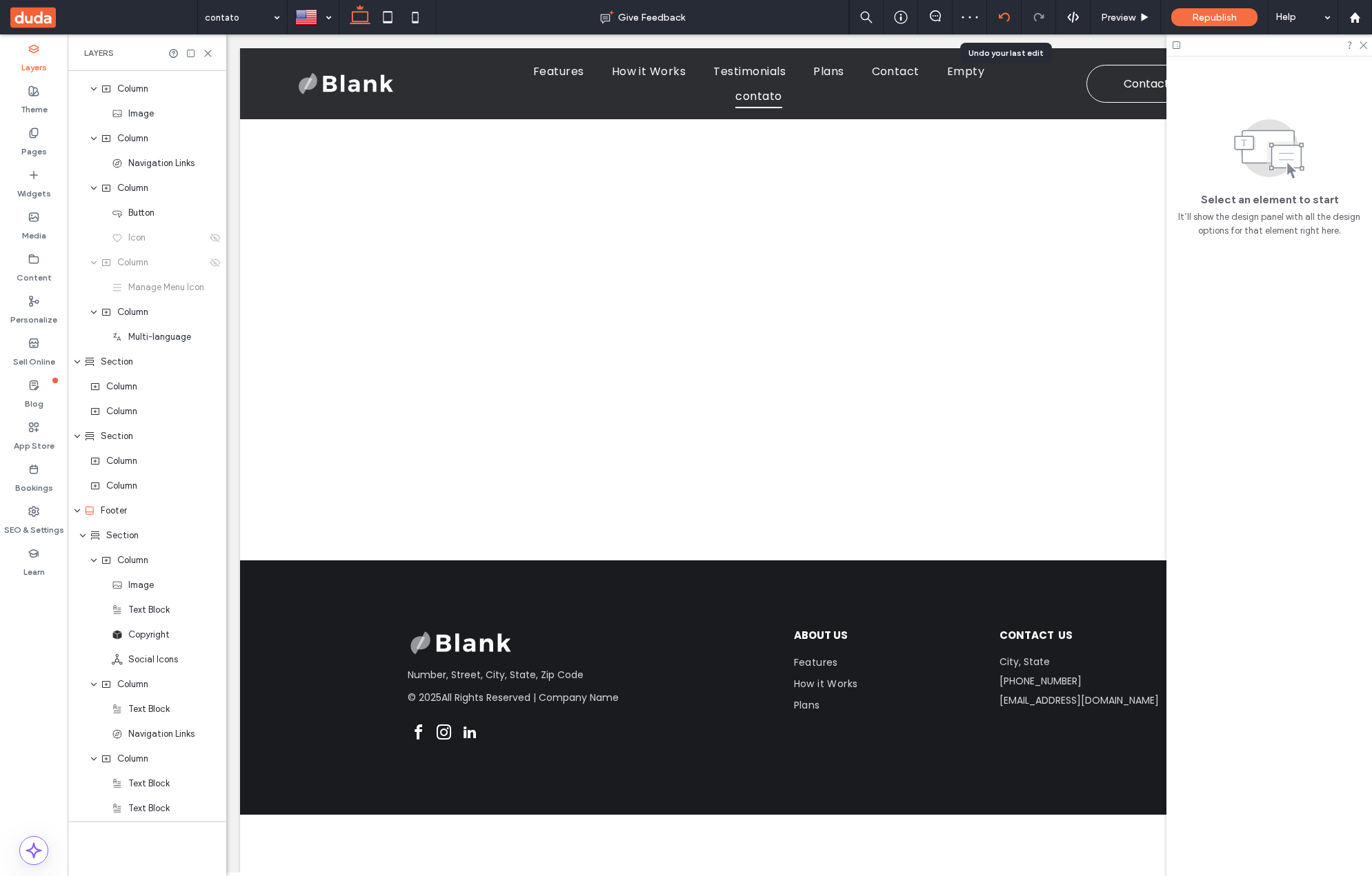
click at [1004, 18] on icon at bounding box center [1004, 17] width 11 height 11
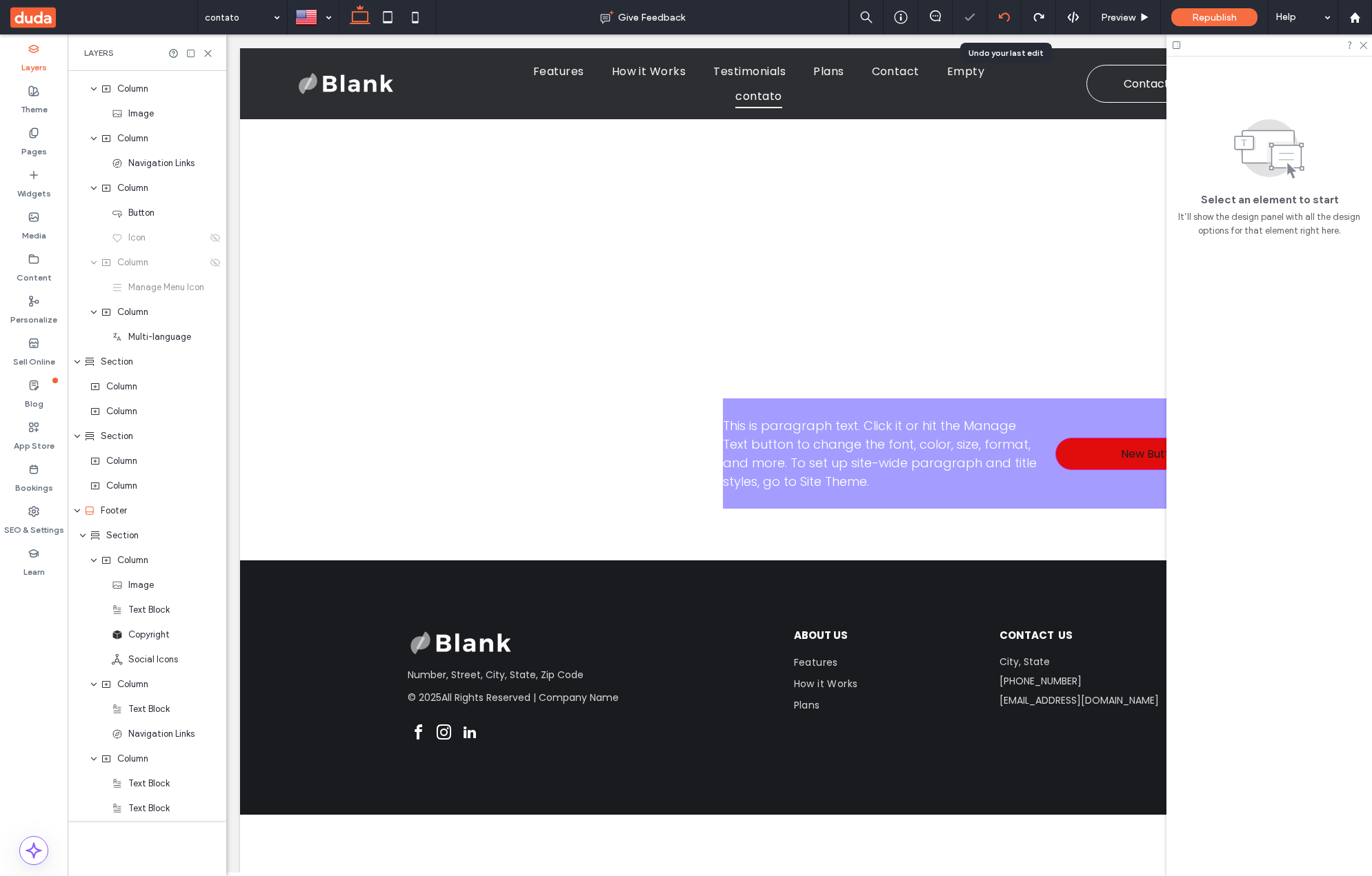
scroll to position [0, 0]
click at [1006, 18] on icon at bounding box center [1004, 17] width 11 height 11
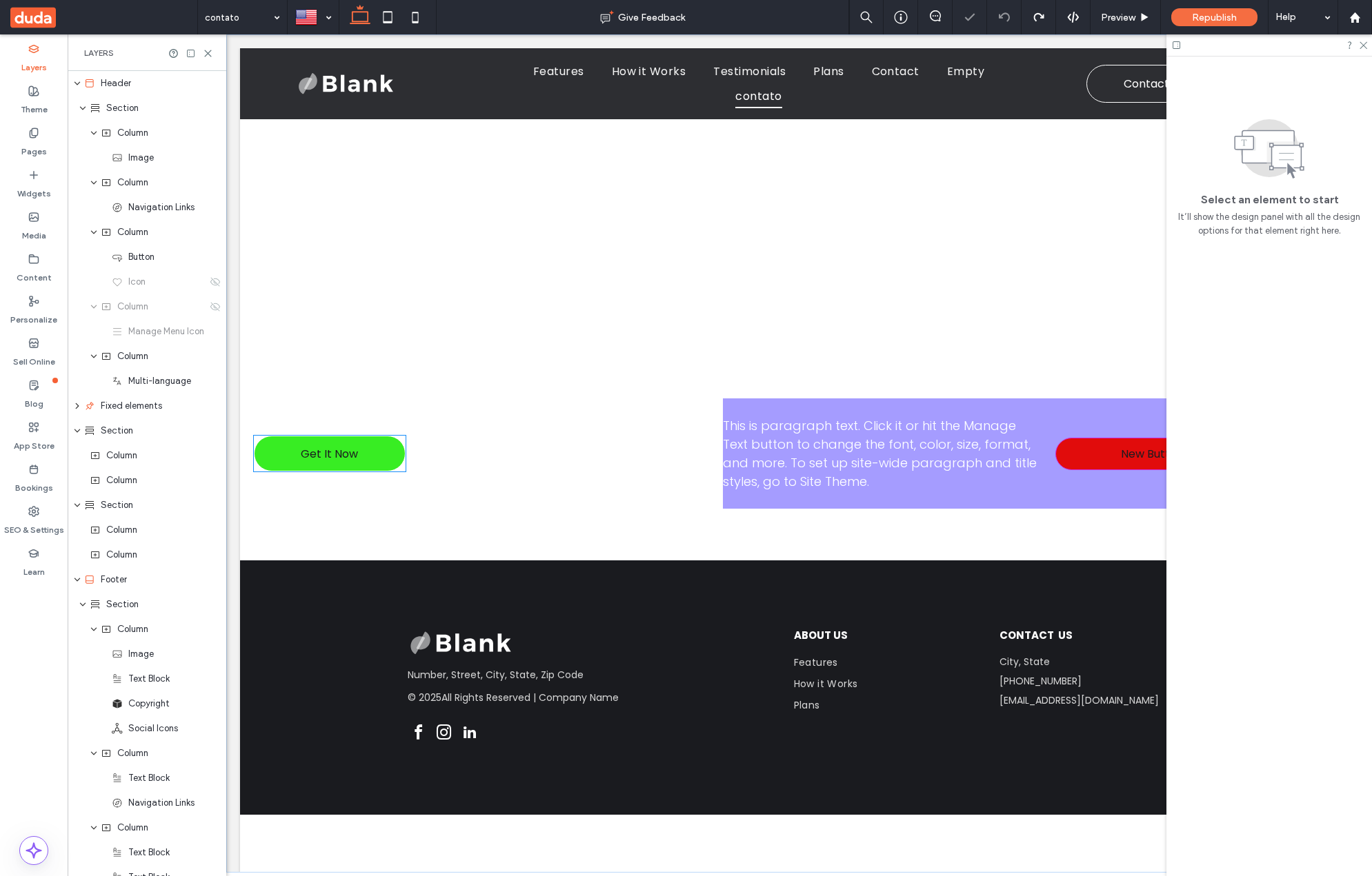
click at [353, 453] on span "Get It Now" at bounding box center [329, 454] width 58 height 31
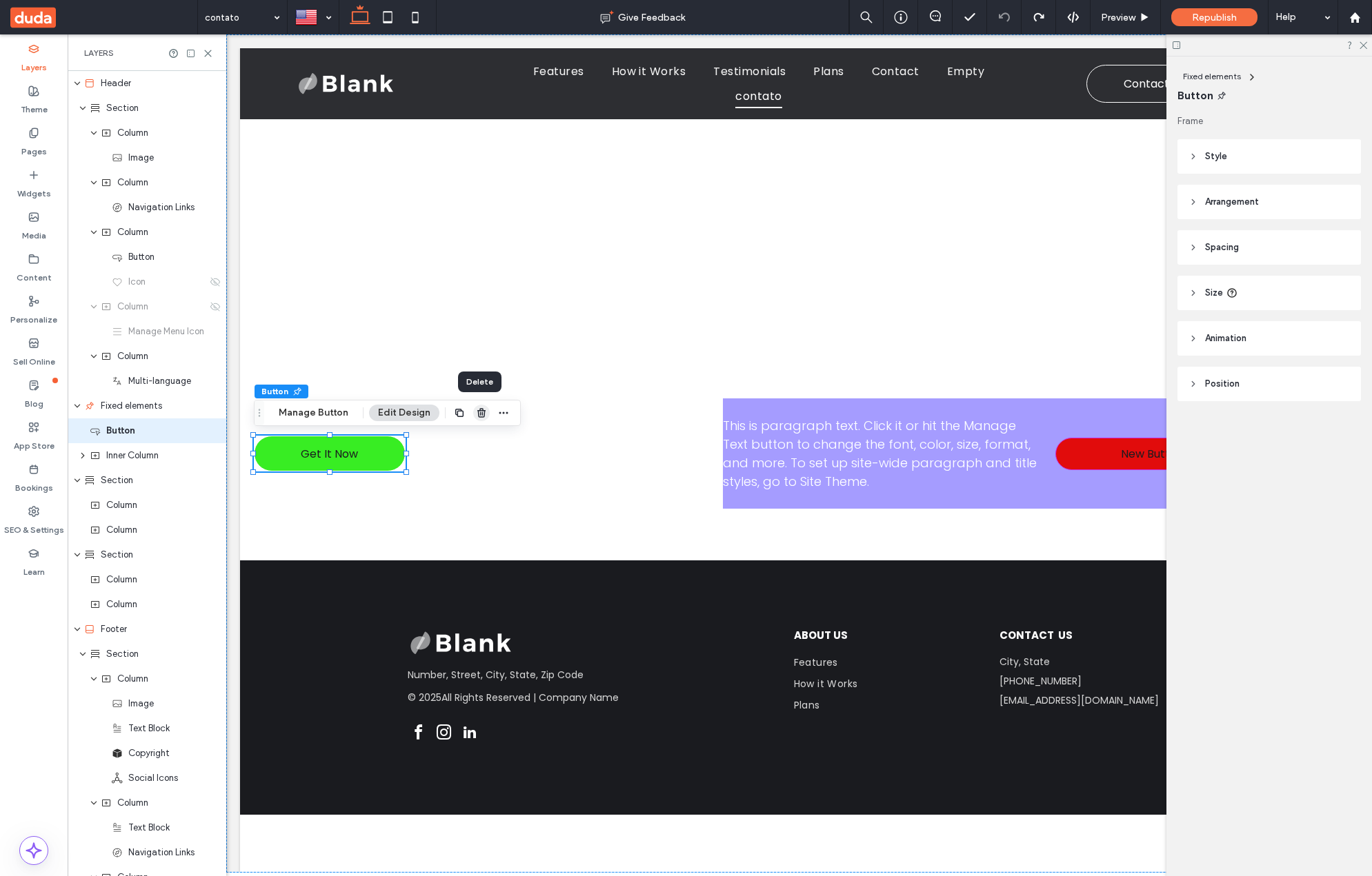
click at [485, 414] on span "button" at bounding box center [482, 413] width 17 height 17
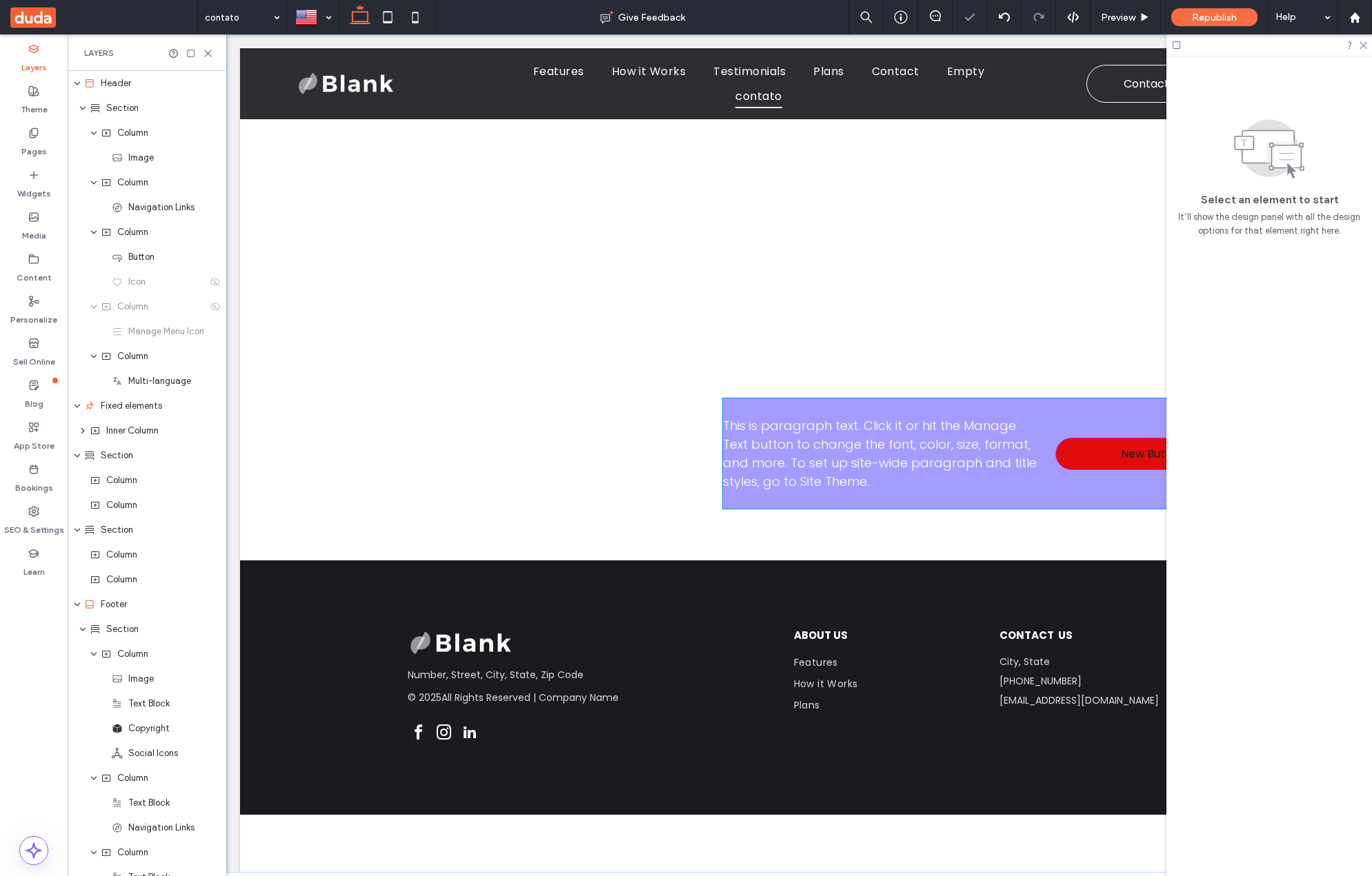
click at [814, 408] on div "This is paragraph text. Click it or hit the Manage Text button to change the fo…" at bounding box center [1047, 453] width 649 height 110
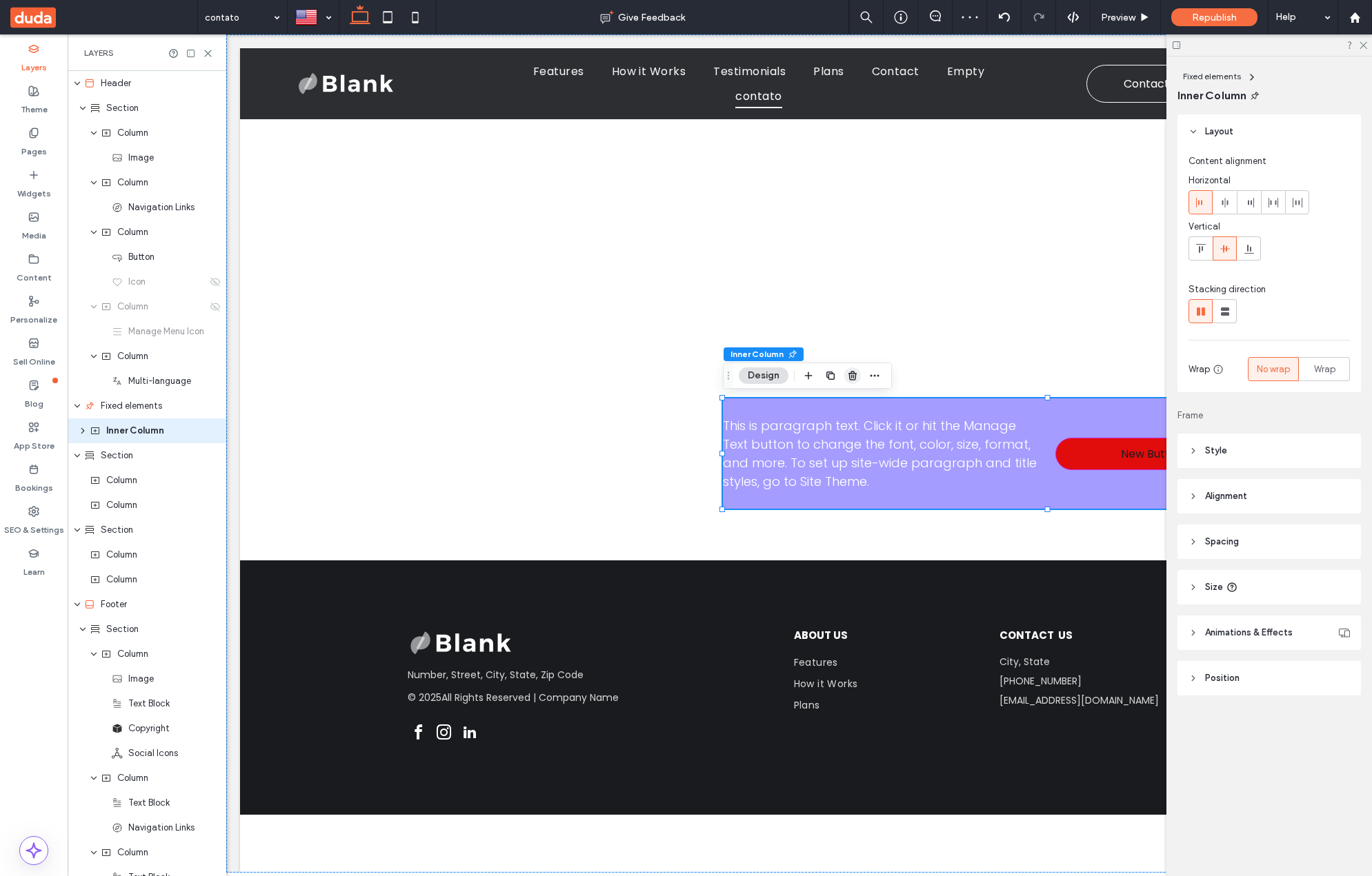
click at [857, 378] on icon "button" at bounding box center [853, 376] width 11 height 11
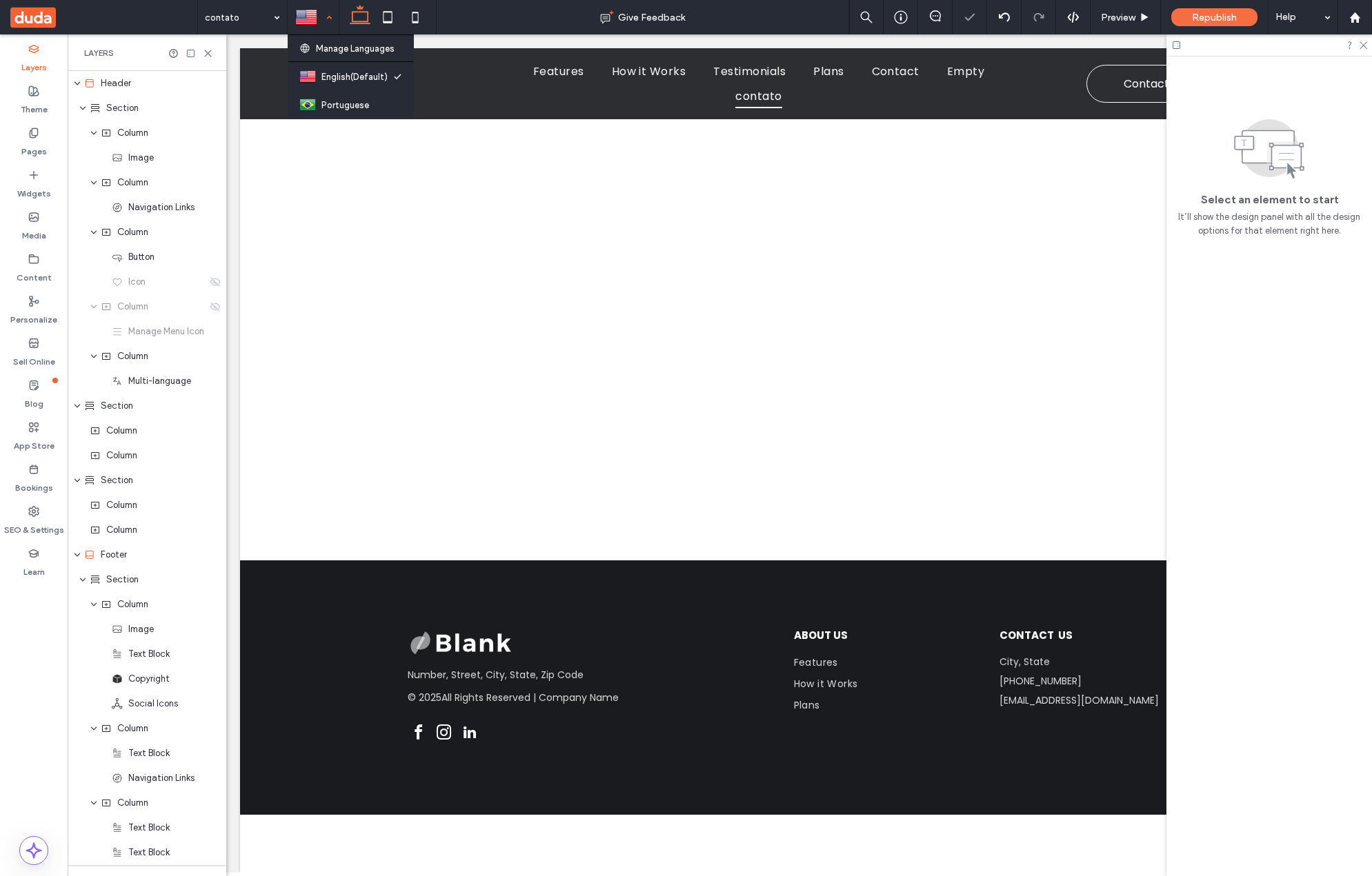
click at [330, 24] on div at bounding box center [313, 17] width 50 height 33
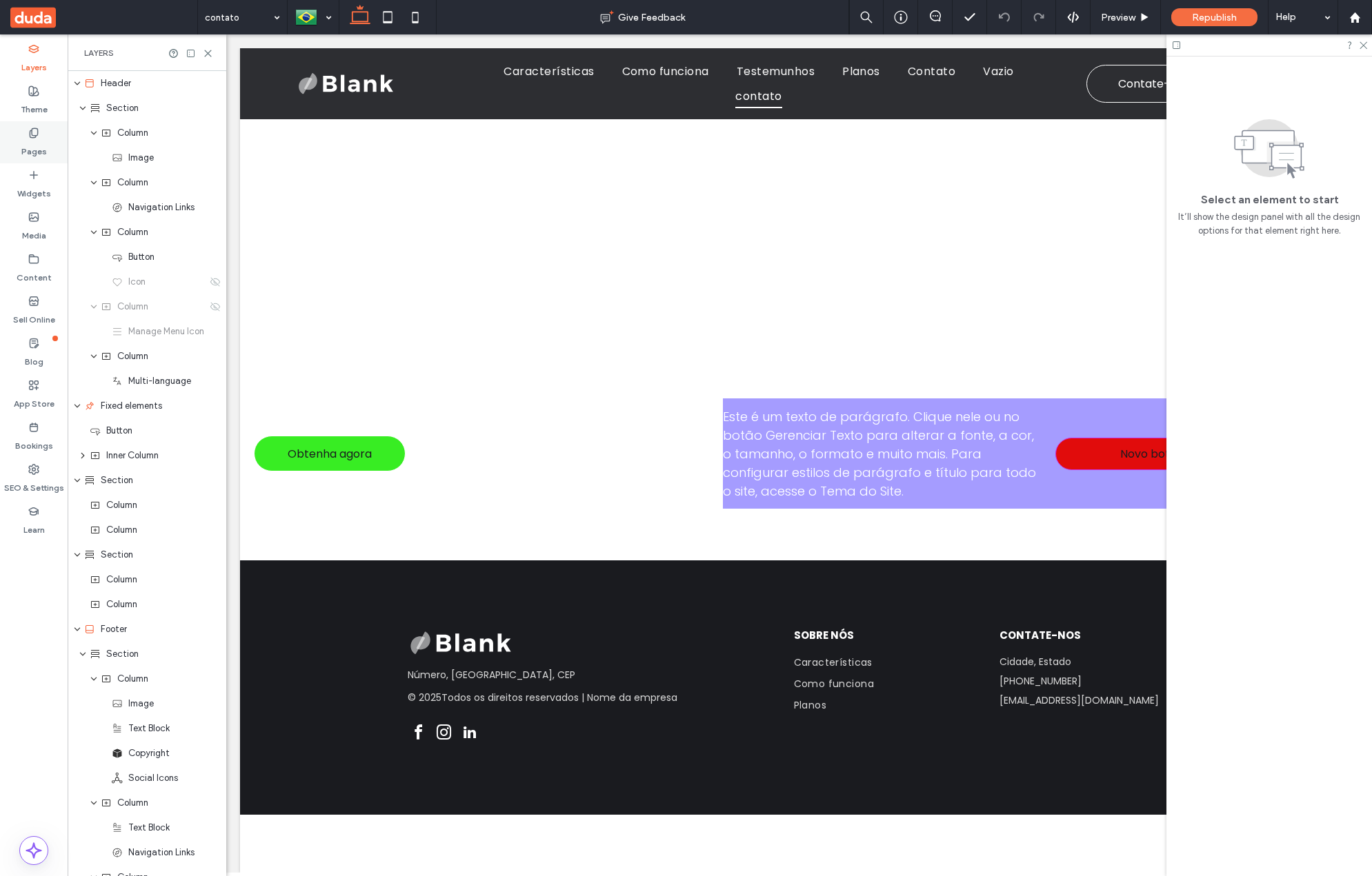
click at [24, 134] on div "Pages" at bounding box center [34, 142] width 68 height 42
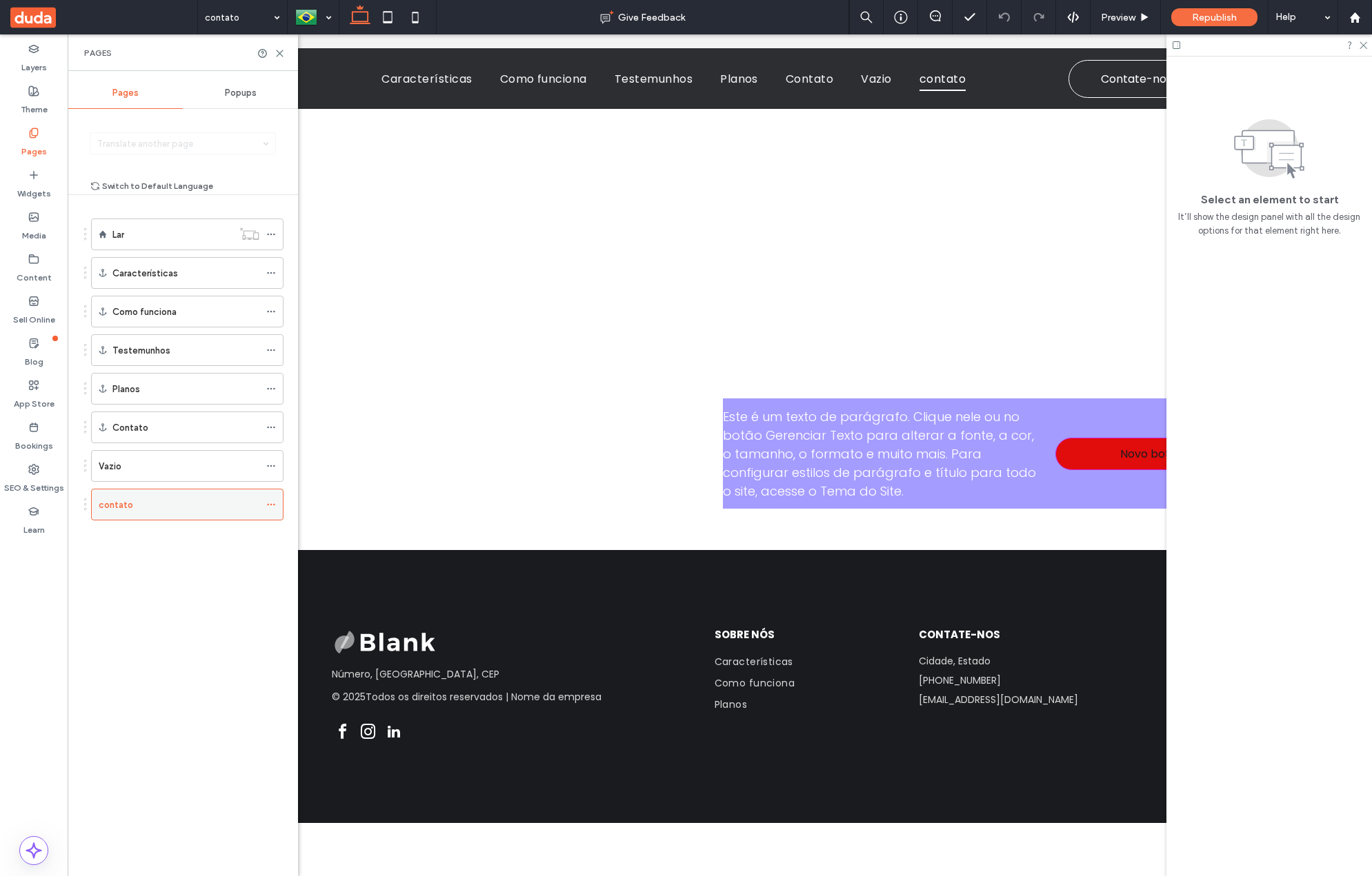
click at [275, 503] on icon at bounding box center [271, 505] width 10 height 10
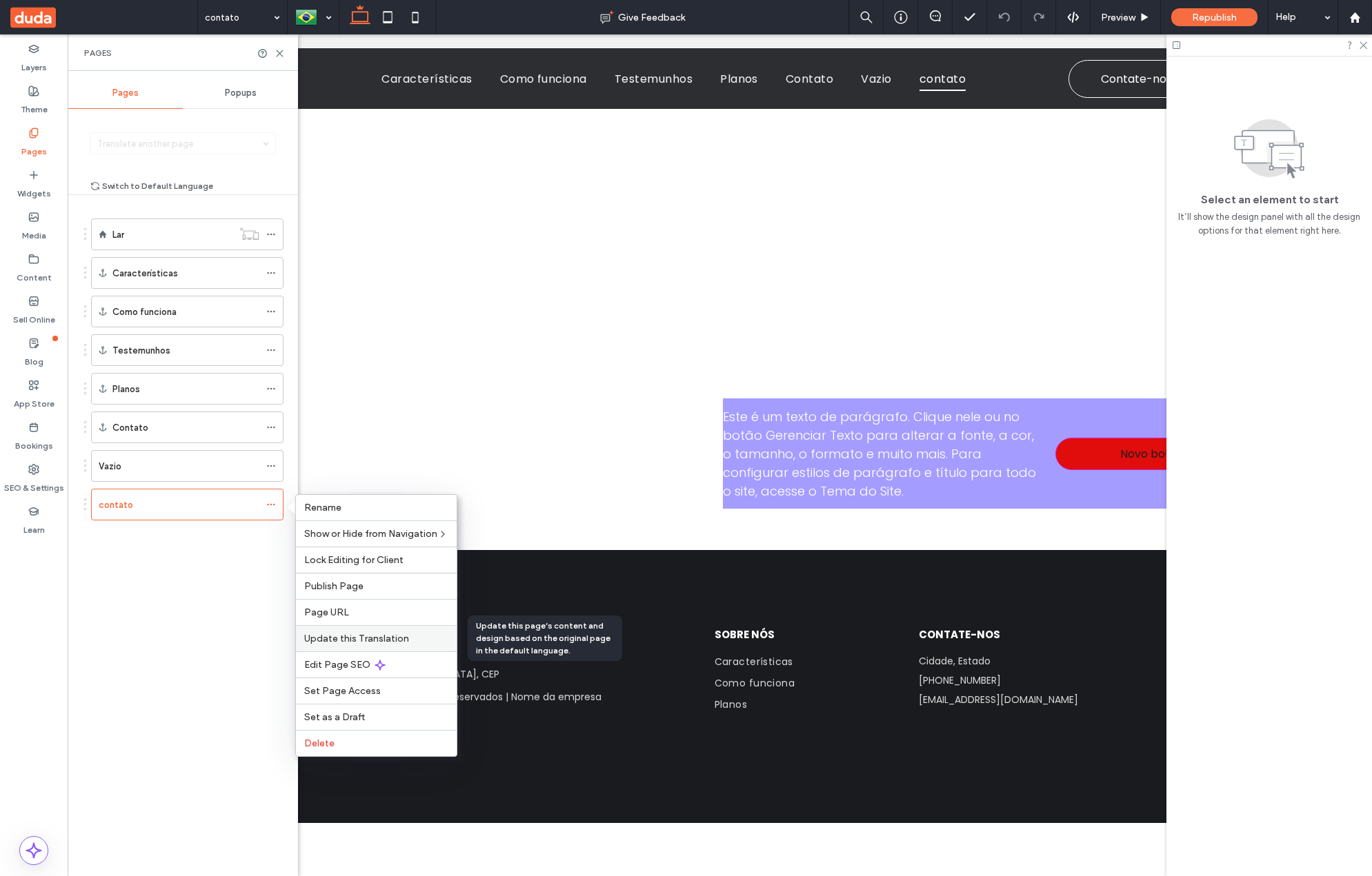
click at [360, 634] on span "Update this Translation" at bounding box center [356, 638] width 105 height 12
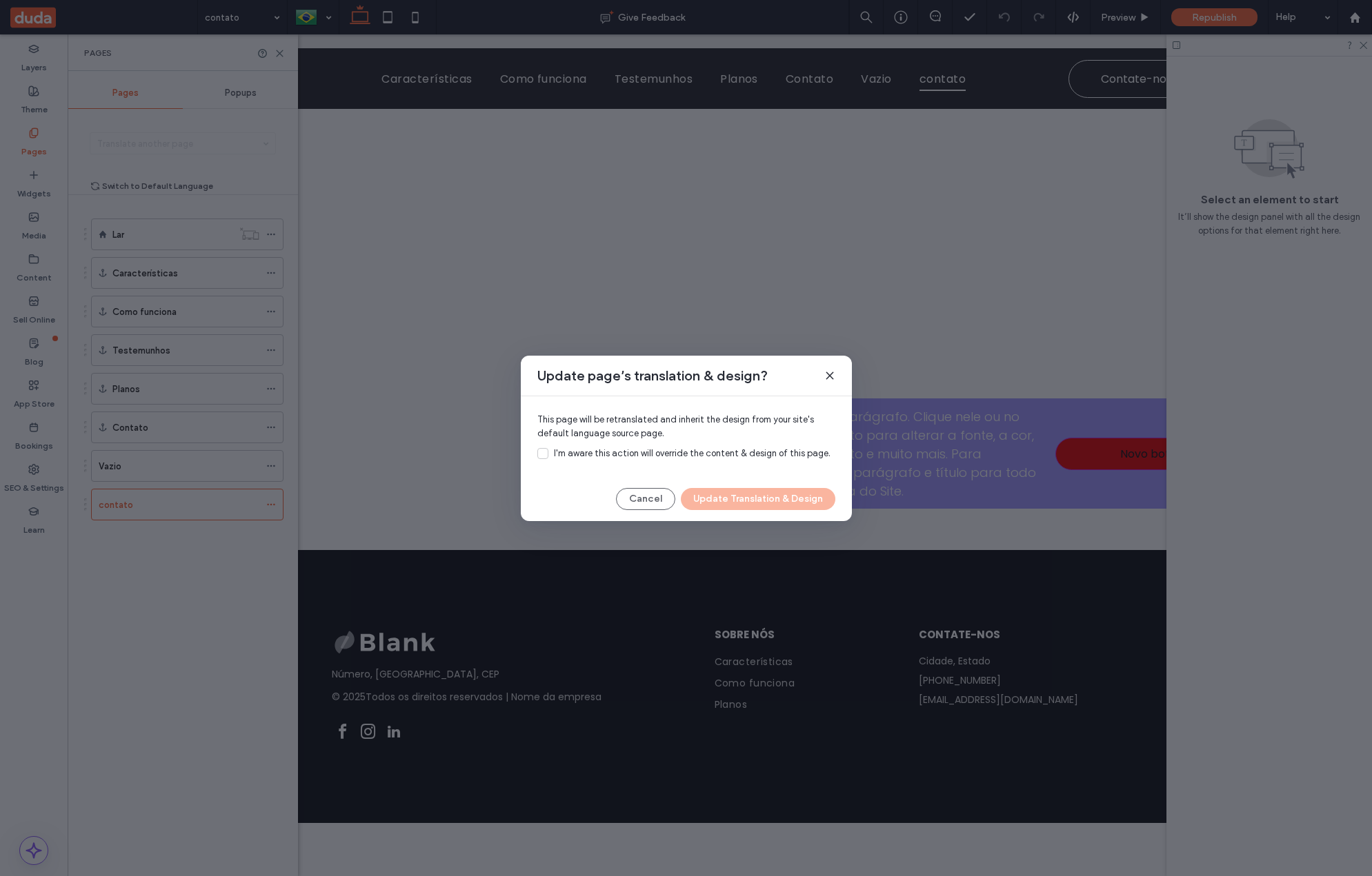
click at [592, 448] on span "I'm aware this action will override the content & design of this page." at bounding box center [692, 453] width 276 height 10
click at [735, 498] on button "Update Translation & Design" at bounding box center [757, 499] width 154 height 22
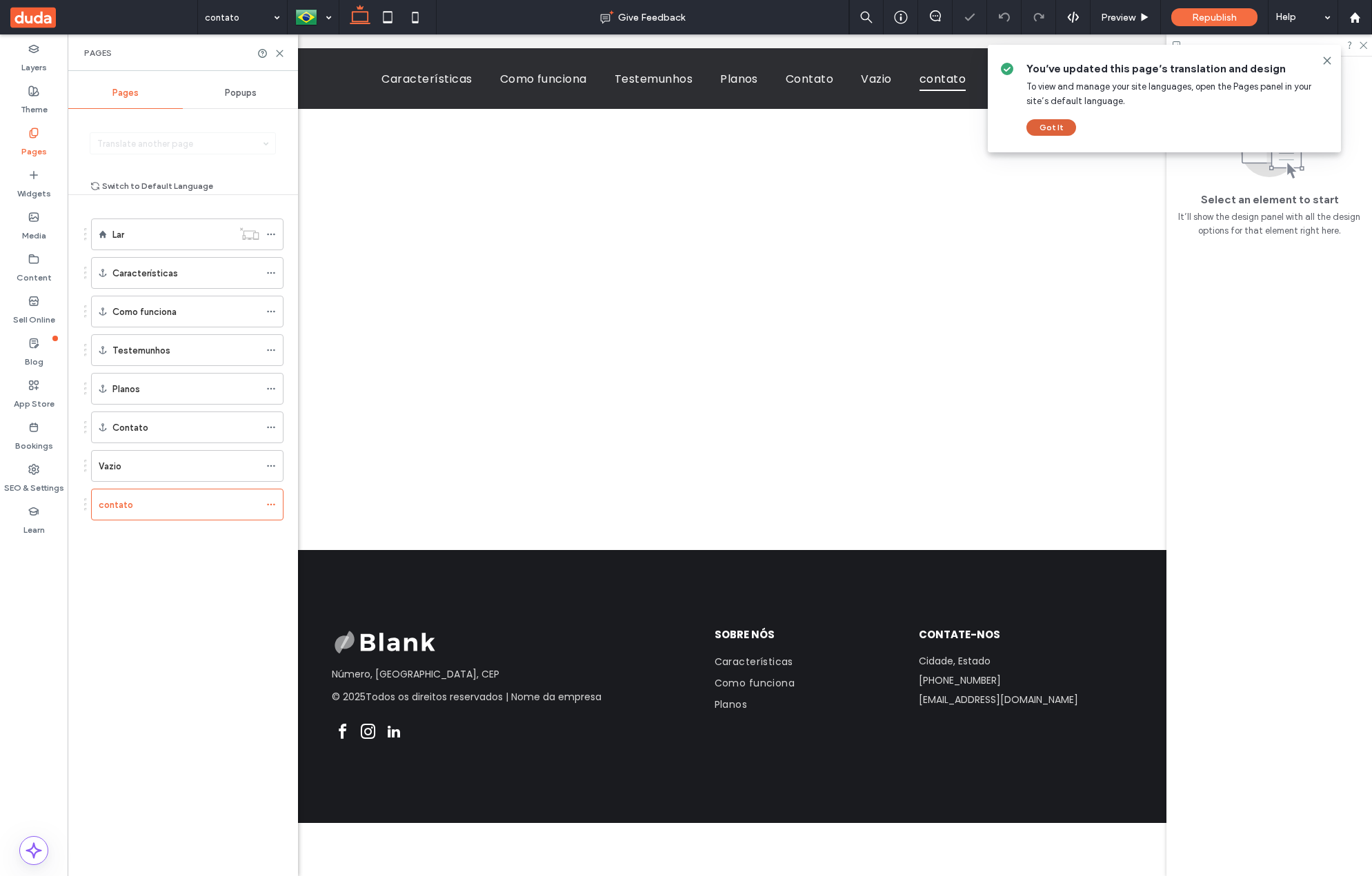
click at [1052, 133] on button "Got It" at bounding box center [1050, 127] width 50 height 17
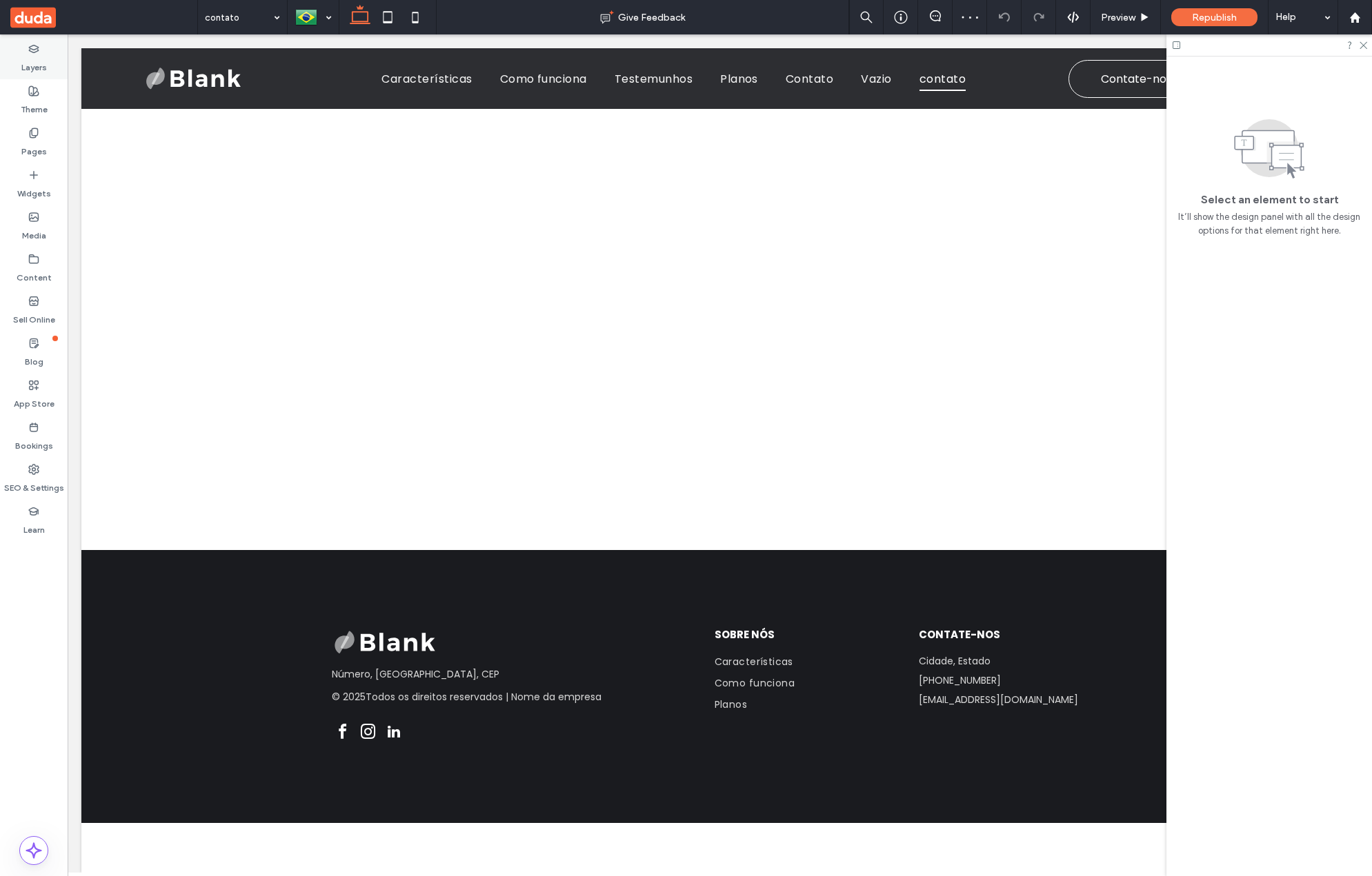
click at [21, 54] on label "Layers" at bounding box center [34, 64] width 25 height 19
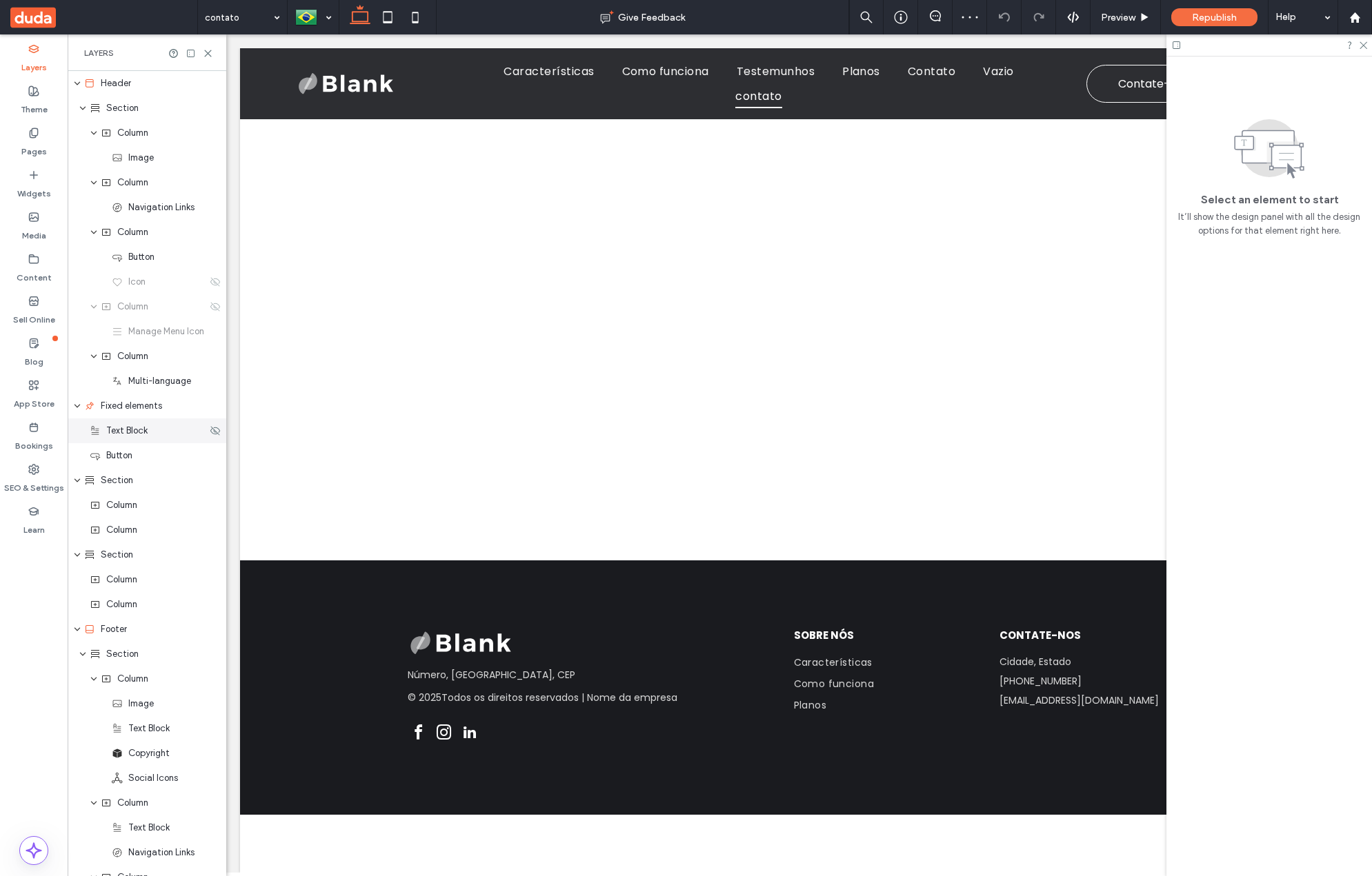
click at [138, 426] on span "Text Block" at bounding box center [127, 431] width 41 height 14
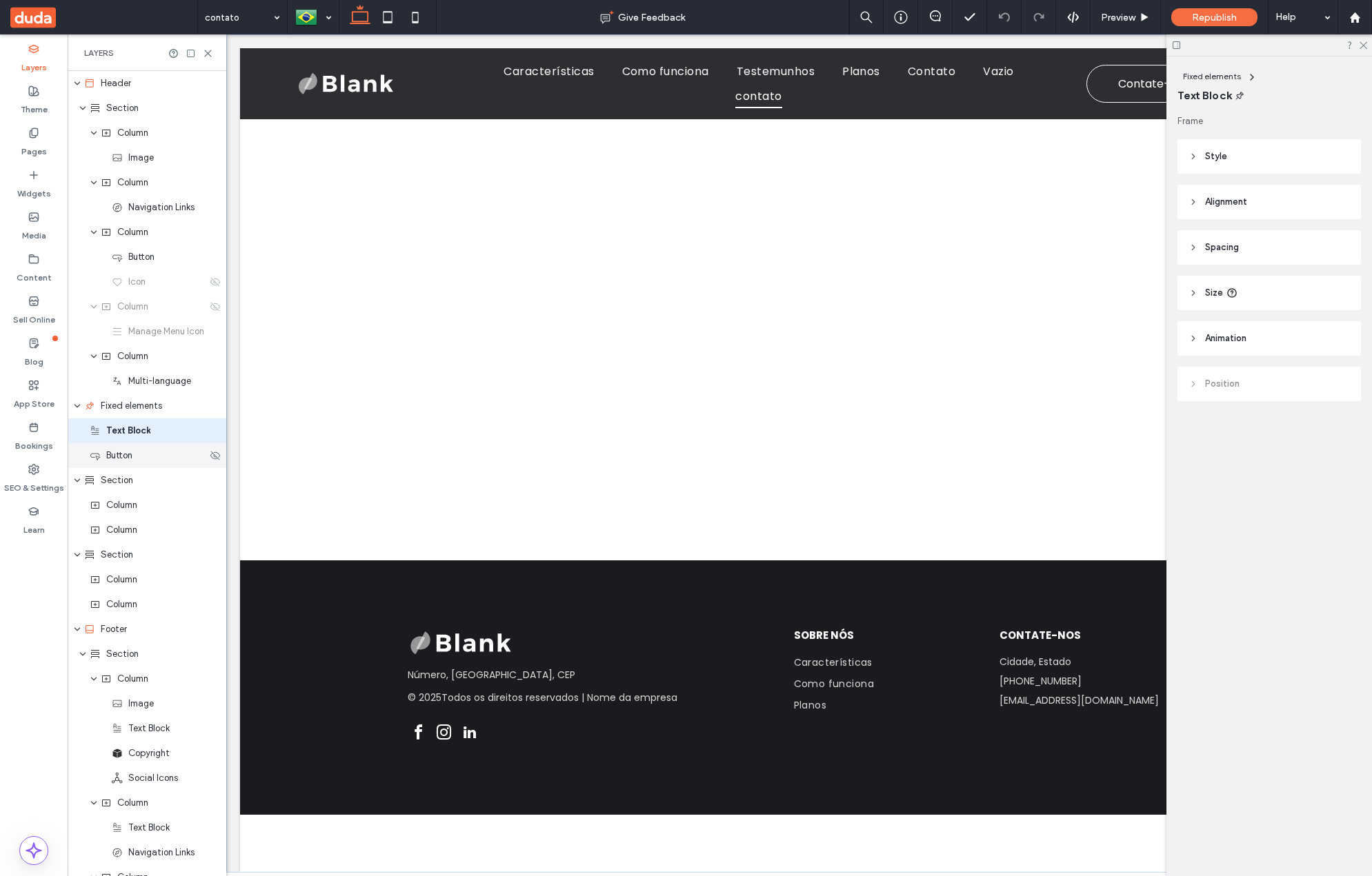
click at [141, 456] on div "Button" at bounding box center [148, 456] width 117 height 14
click at [313, 29] on div at bounding box center [313, 17] width 50 height 33
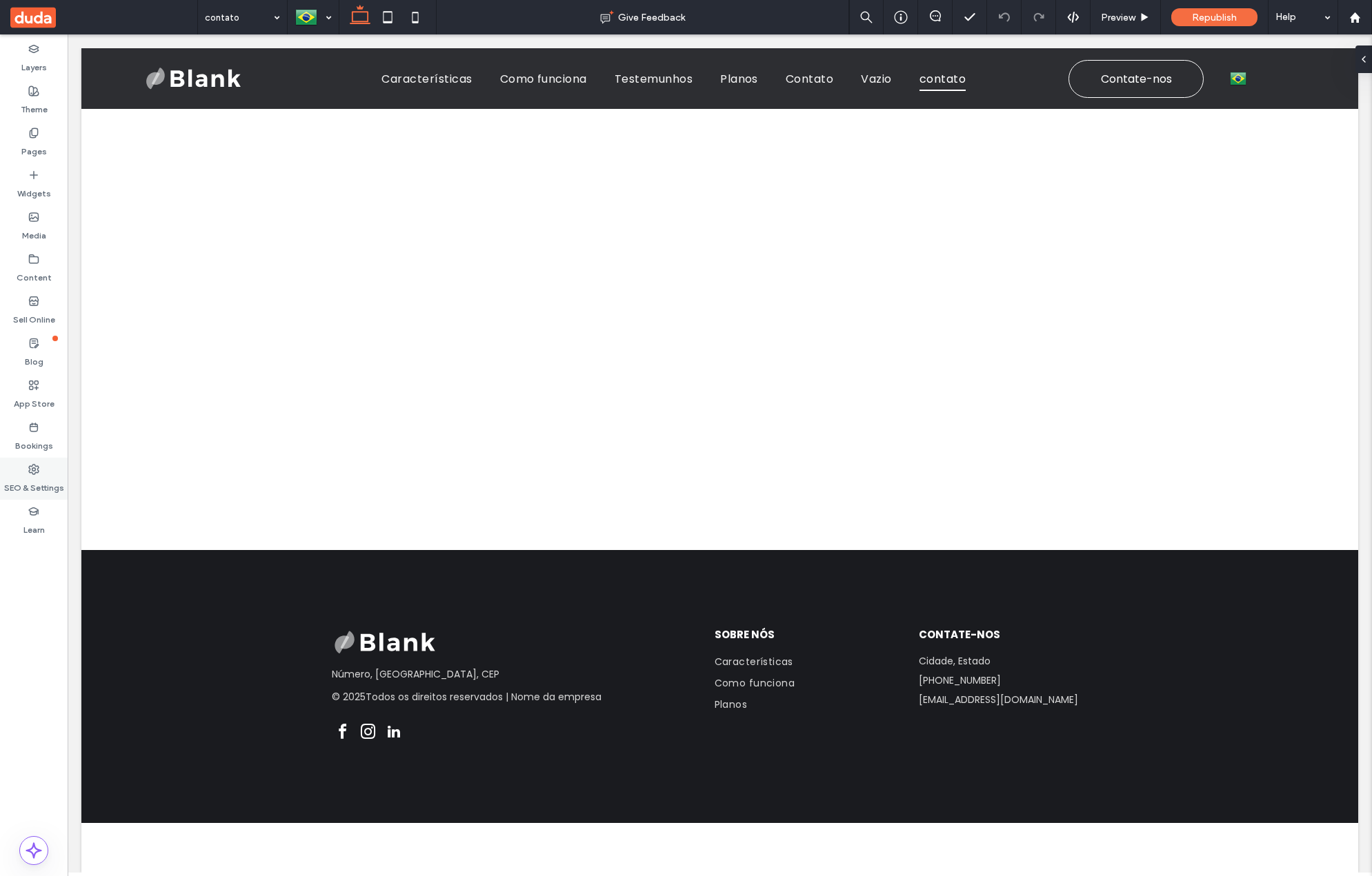
drag, startPoint x: 35, startPoint y: 490, endPoint x: 26, endPoint y: 486, distance: 9.8
click at [35, 490] on label "SEO & Settings" at bounding box center [34, 484] width 60 height 19
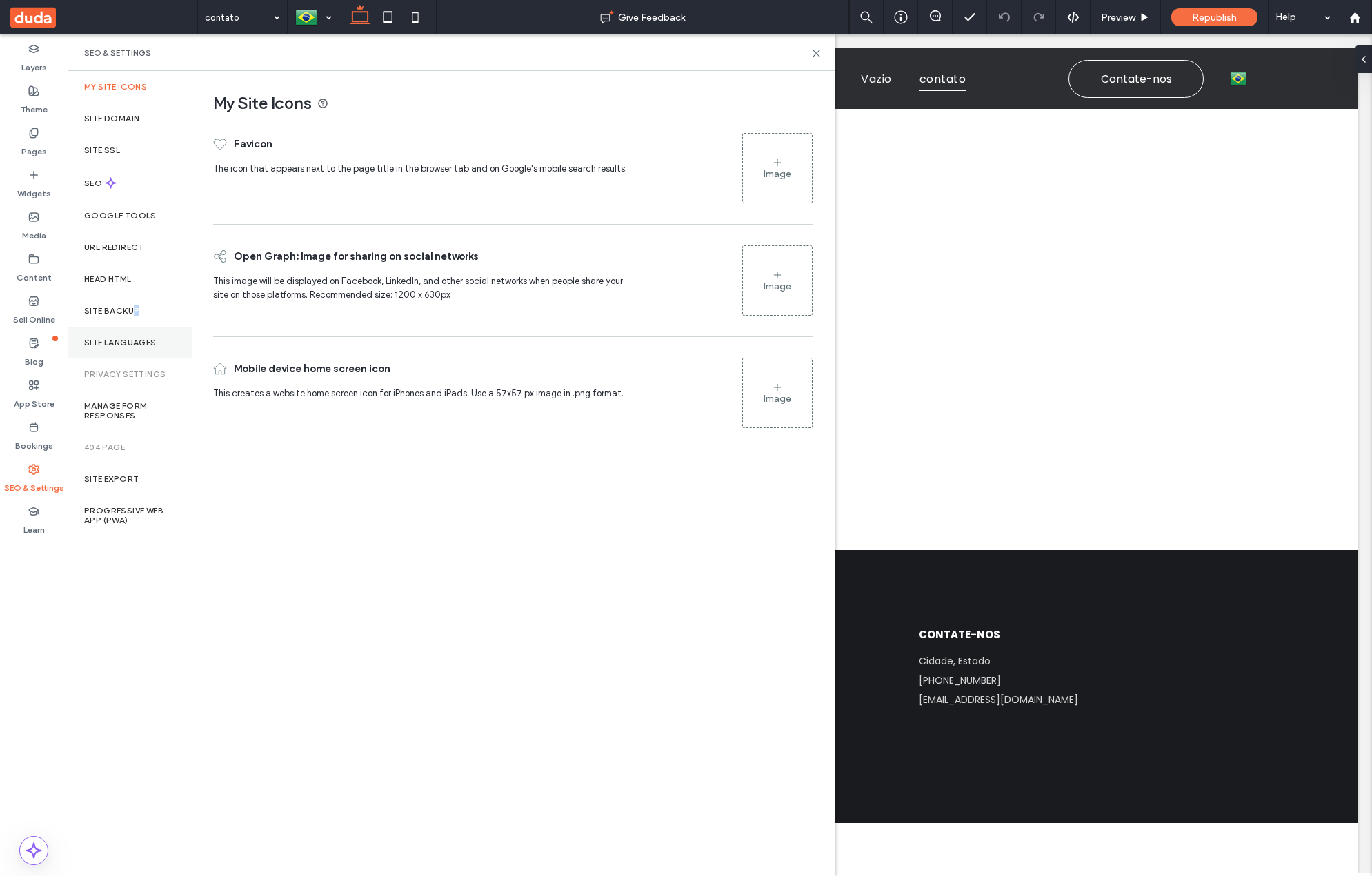
drag, startPoint x: 131, startPoint y: 314, endPoint x: 133, endPoint y: 334, distance: 20.1
click at [133, 328] on div "My Site Icons Site Domain Site SSL SEO Google Tools URL Redirect Head HTML Site…" at bounding box center [130, 474] width 124 height 805
click at [134, 344] on label "Site Languages" at bounding box center [120, 342] width 72 height 10
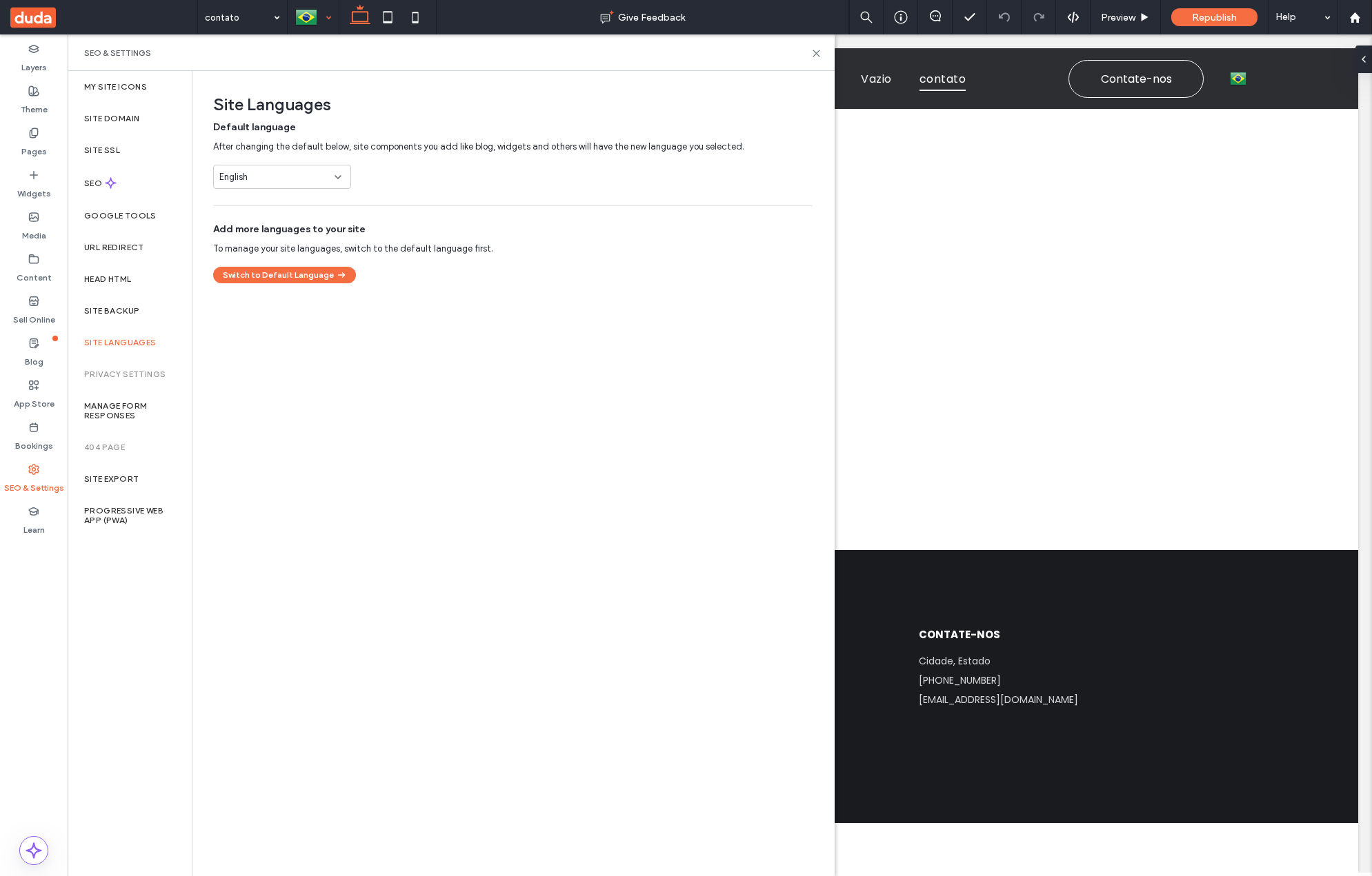
click at [309, 15] on div at bounding box center [313, 17] width 50 height 33
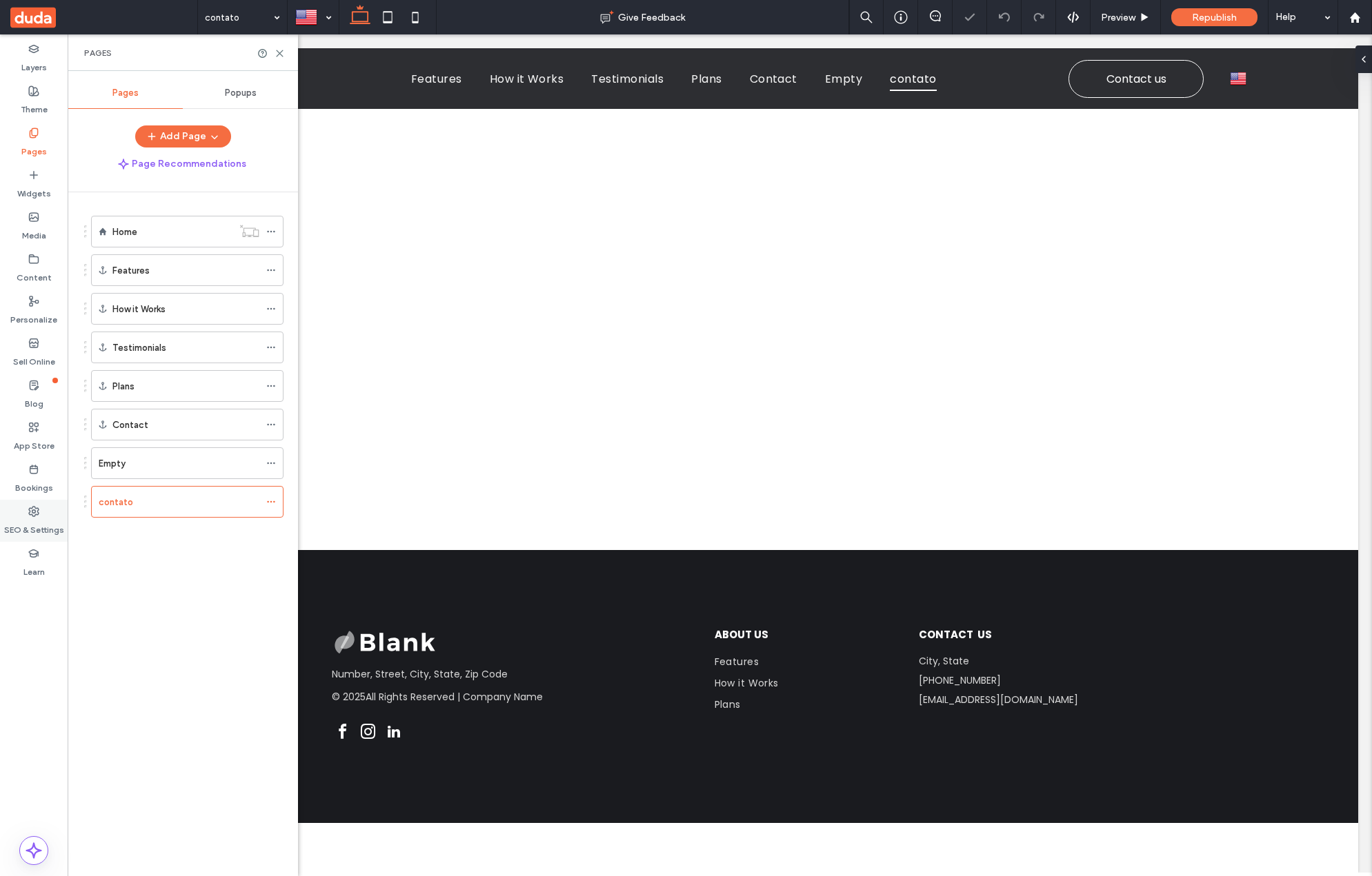
click at [25, 515] on div "SEO & Settings" at bounding box center [34, 521] width 68 height 42
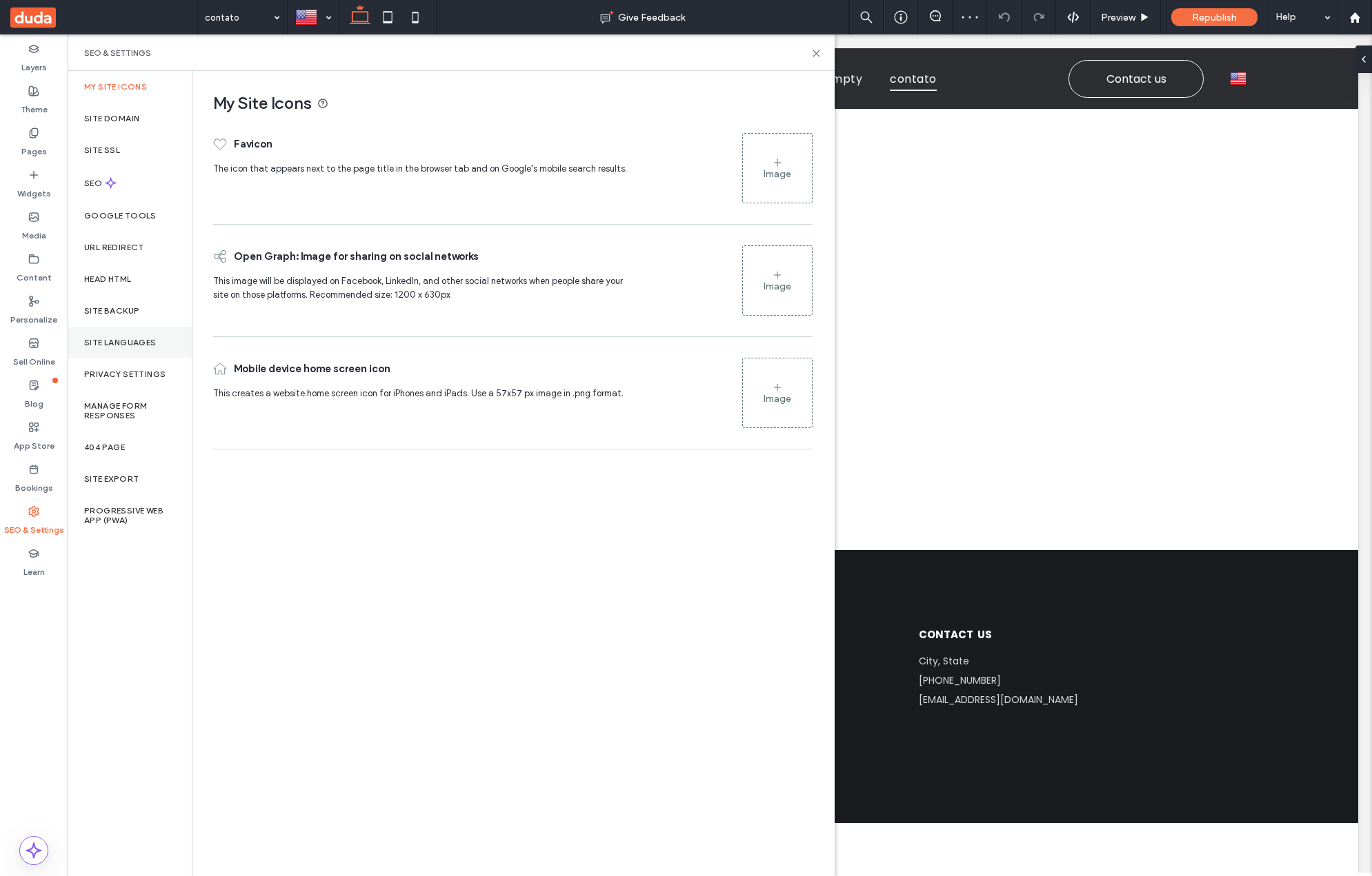
click at [97, 344] on label "Site Languages" at bounding box center [120, 342] width 72 height 10
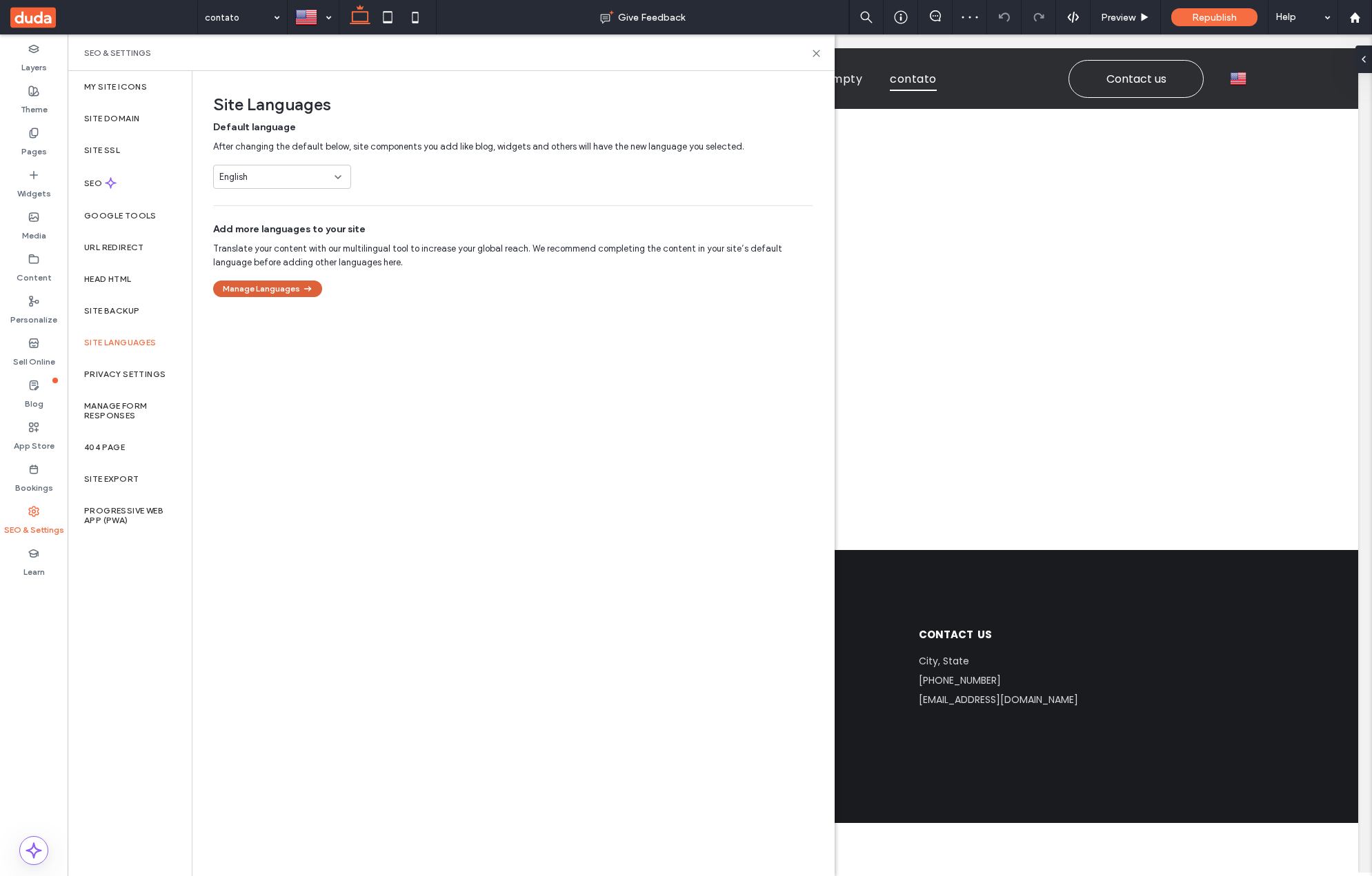
click at [254, 282] on button "Manage Languages" at bounding box center [268, 289] width 109 height 17
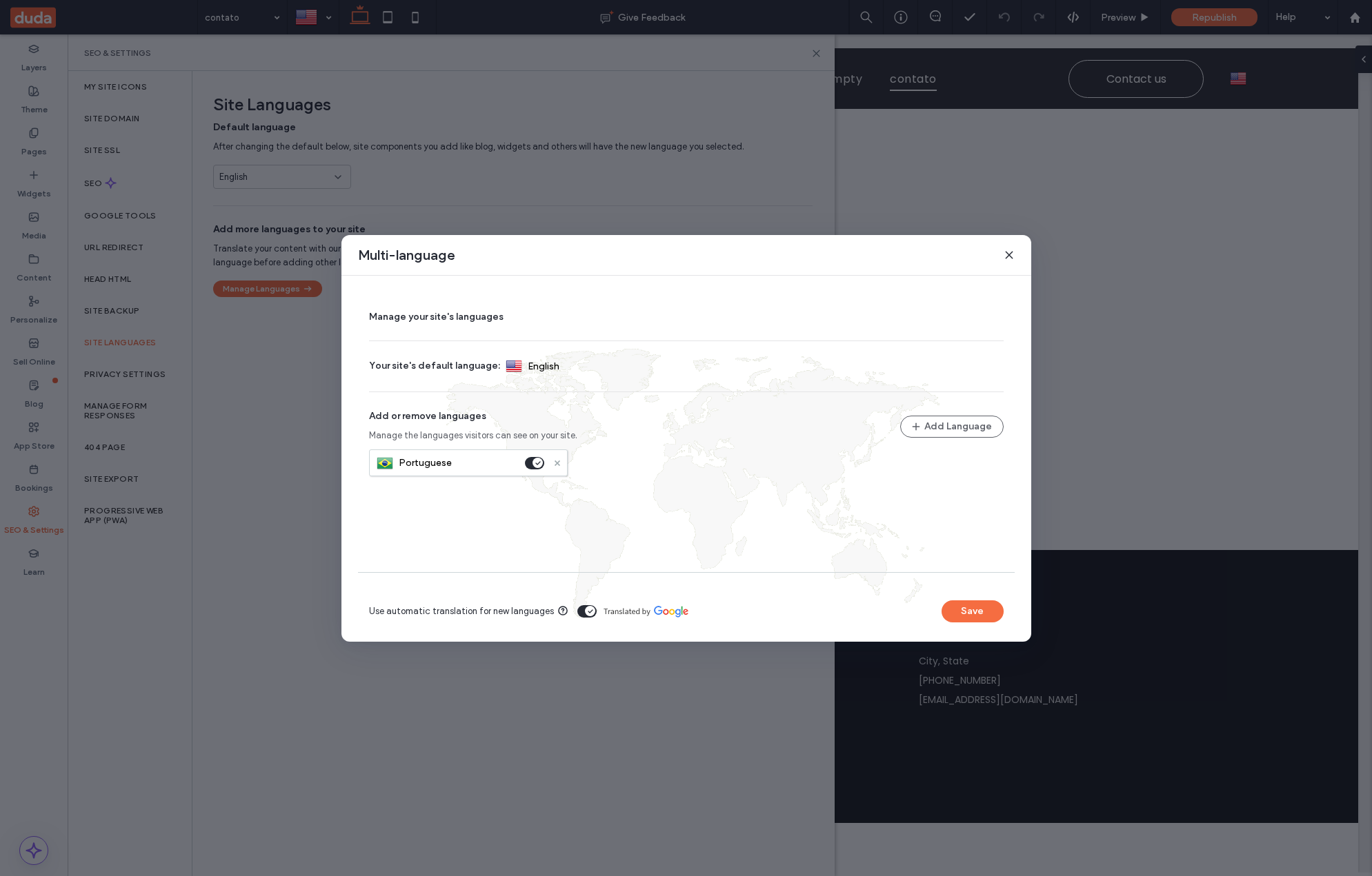
click at [556, 462] on use at bounding box center [556, 463] width 5 height 5
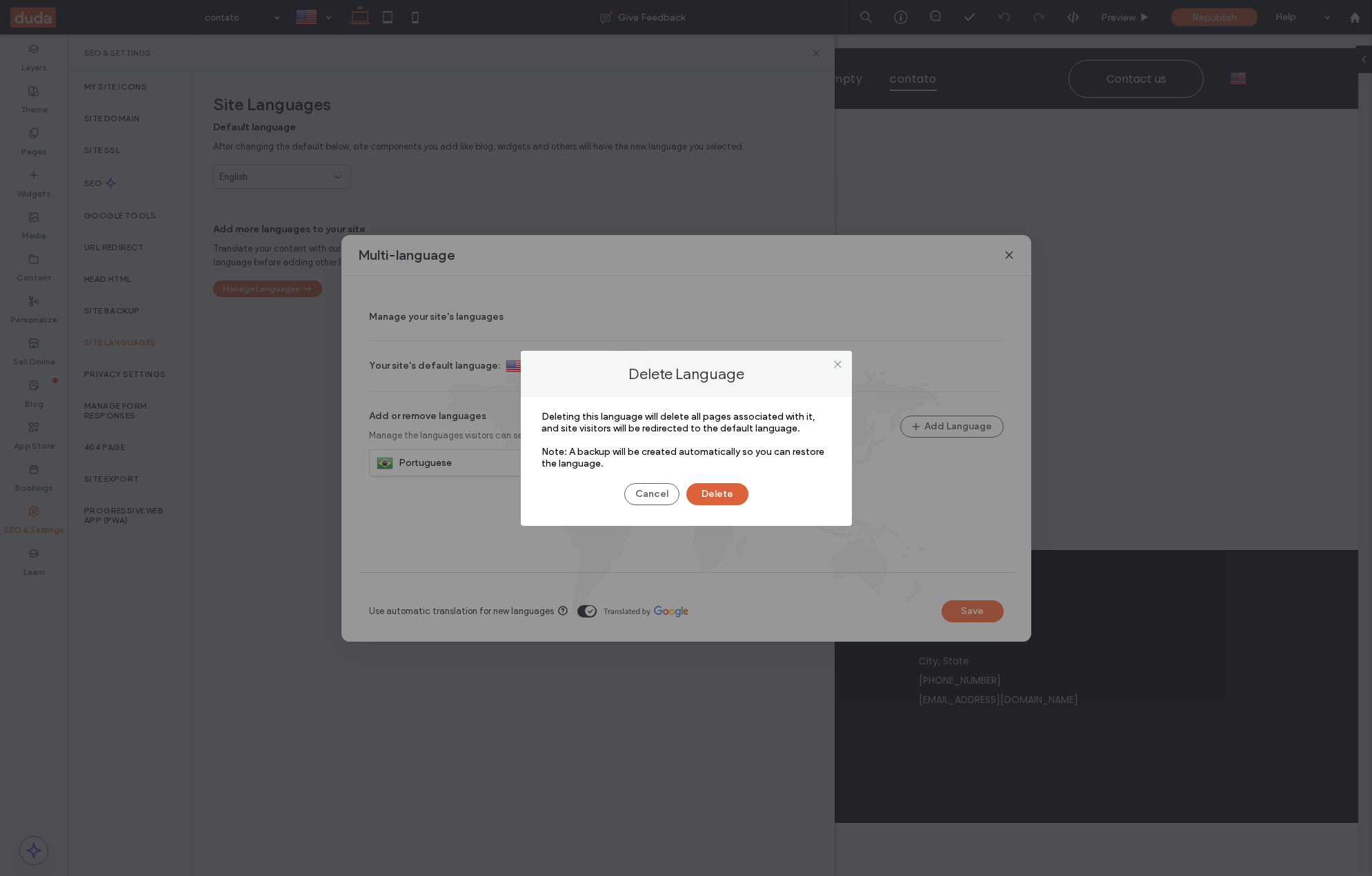
click at [712, 497] on button "Delete" at bounding box center [717, 494] width 62 height 22
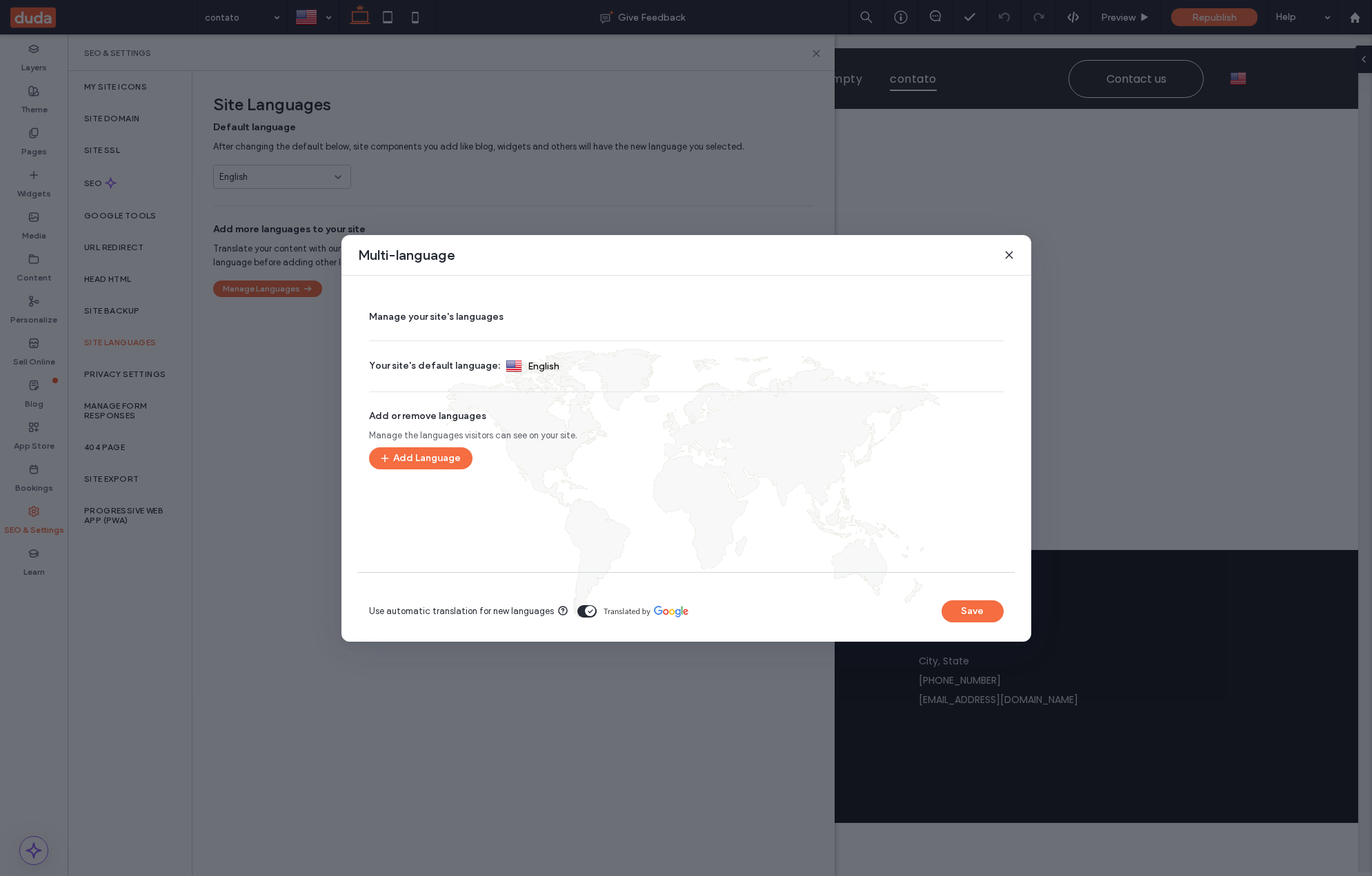
click at [970, 611] on button "Save" at bounding box center [972, 611] width 62 height 22
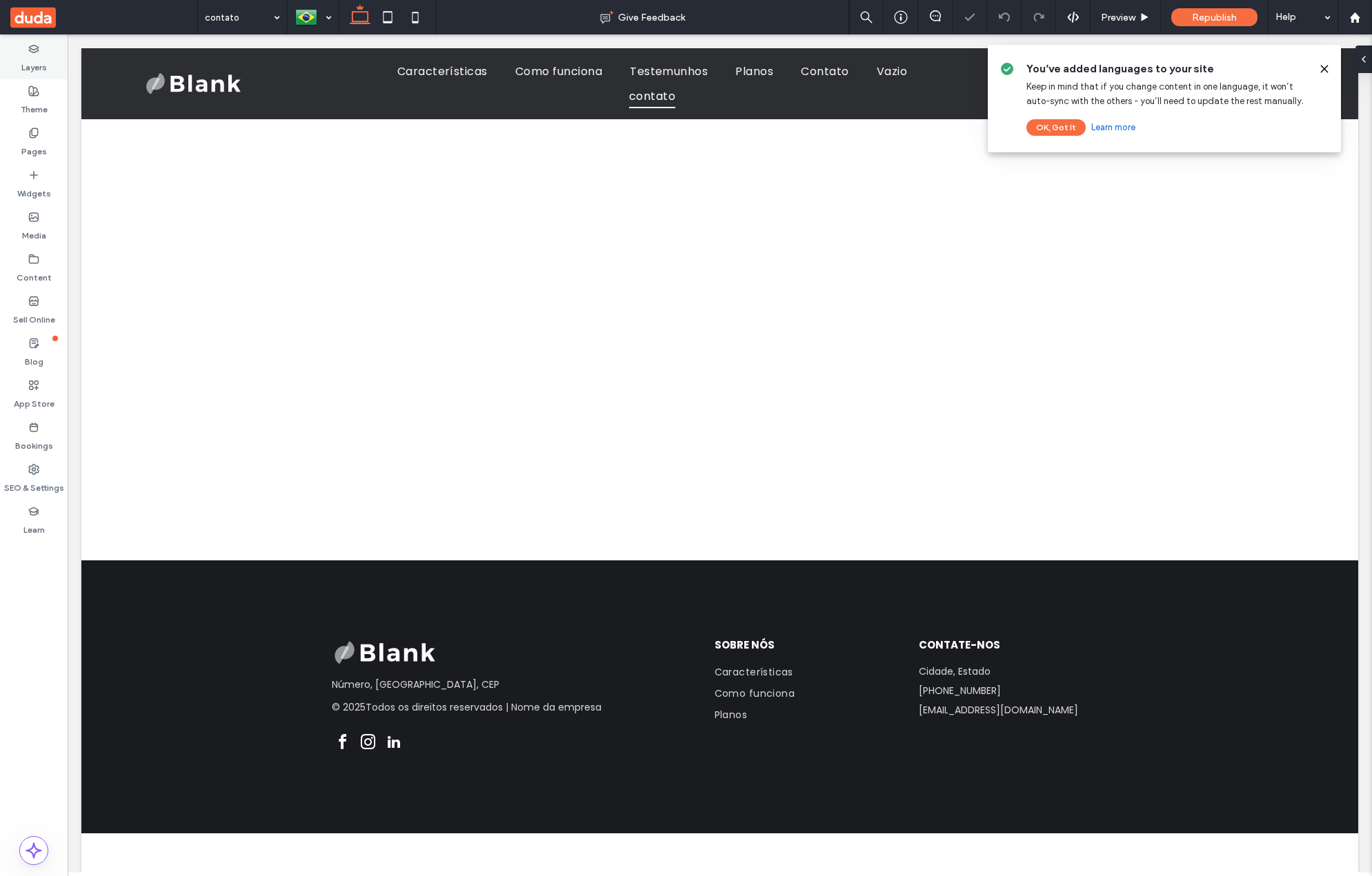
click at [29, 47] on use at bounding box center [34, 48] width 9 height 8
